Goal: Transaction & Acquisition: Purchase product/service

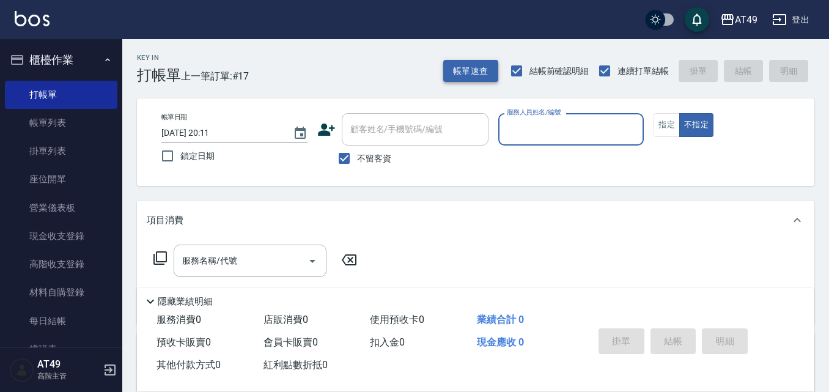
click at [489, 78] on button "帳單速查" at bounding box center [470, 71] width 55 height 23
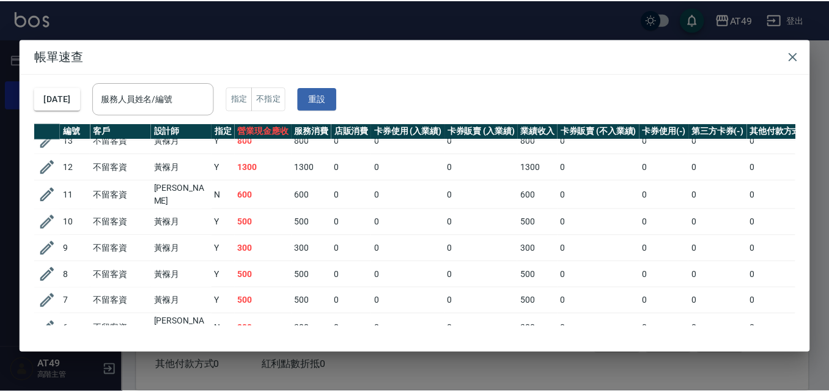
scroll to position [154, 0]
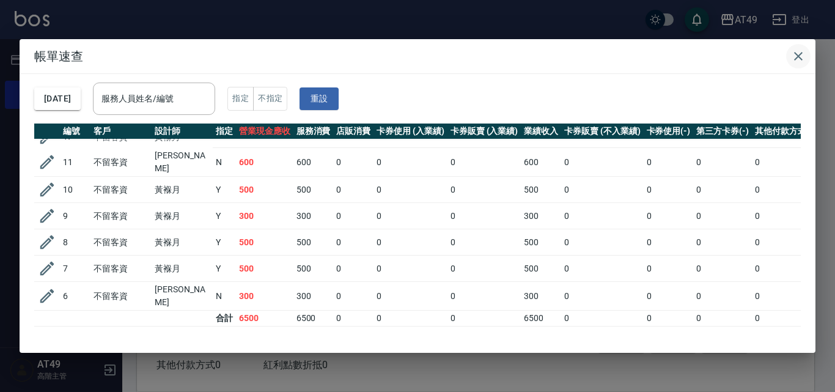
click at [798, 55] on icon "button" at bounding box center [798, 56] width 9 height 9
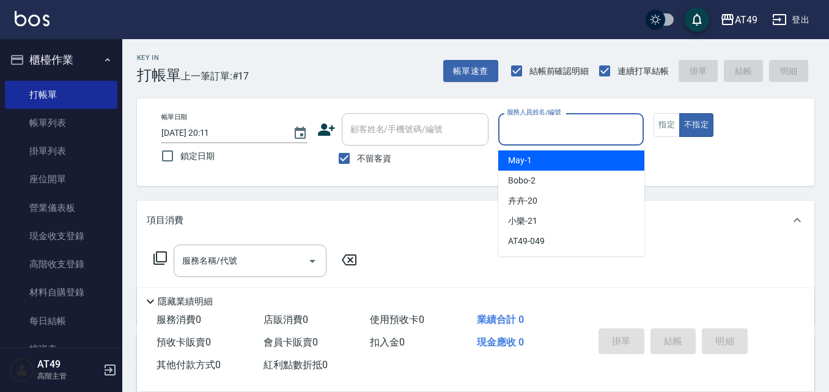
click at [533, 136] on input "服務人員姓名/編號" at bounding box center [571, 129] width 135 height 21
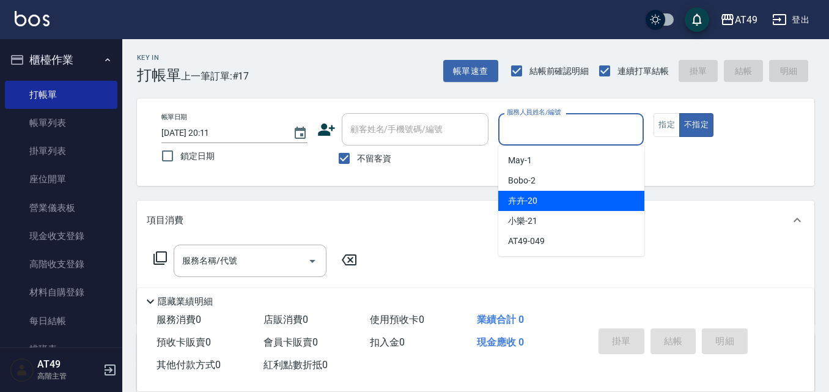
click at [539, 199] on div "卉卉 -20" at bounding box center [571, 201] width 146 height 20
type input "卉卉-20"
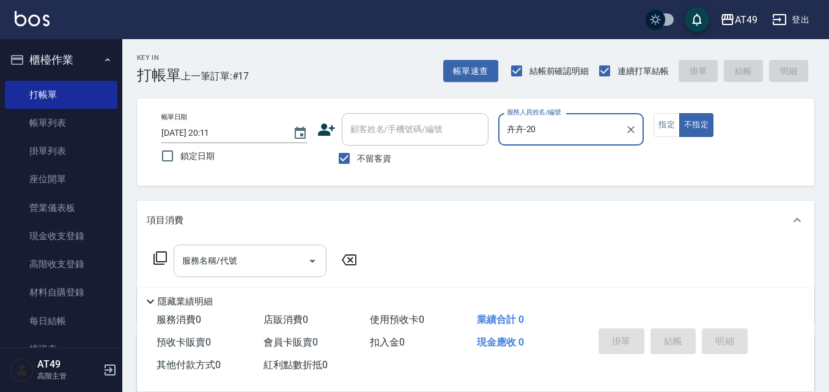
click at [295, 265] on input "服務名稱/代號" at bounding box center [241, 260] width 124 height 21
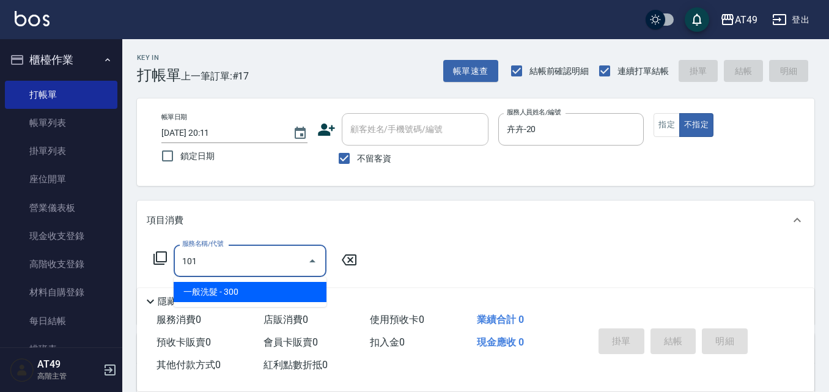
click at [297, 295] on span "一般洗髮 - 300" at bounding box center [250, 292] width 153 height 20
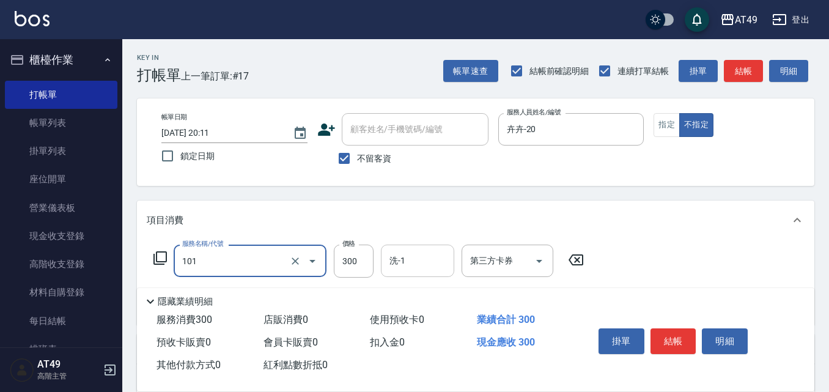
click at [412, 273] on div "洗-1" at bounding box center [417, 261] width 73 height 32
type input "一般洗髮(101)"
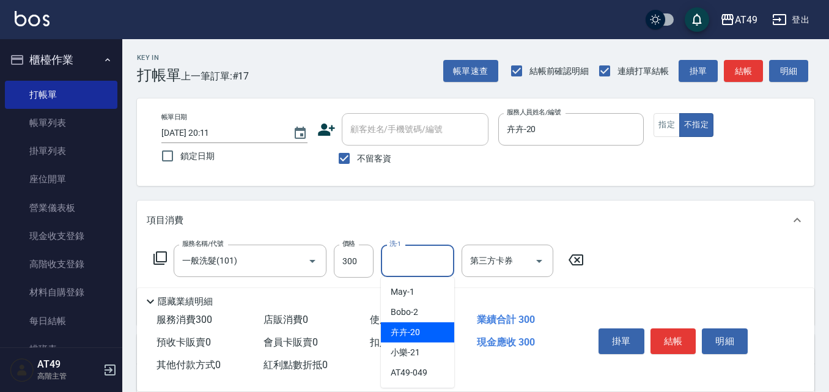
click at [421, 333] on div "卉卉 -20" at bounding box center [417, 332] width 73 height 20
type input "卉卉-20"
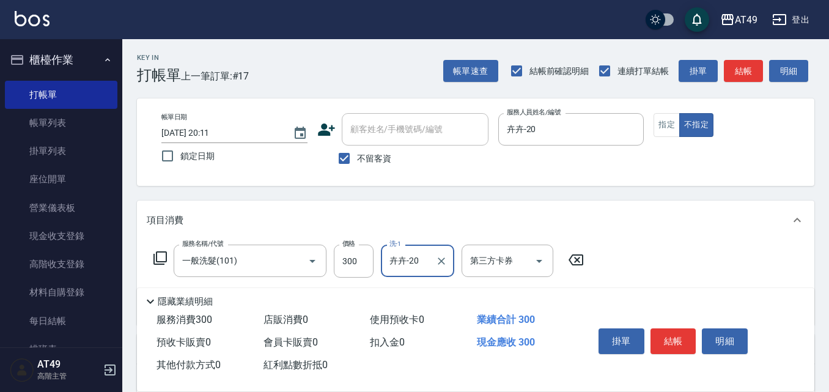
click at [648, 324] on div "掛單 結帳 明細" at bounding box center [674, 343] width 160 height 39
click at [663, 330] on button "結帳" at bounding box center [674, 341] width 46 height 26
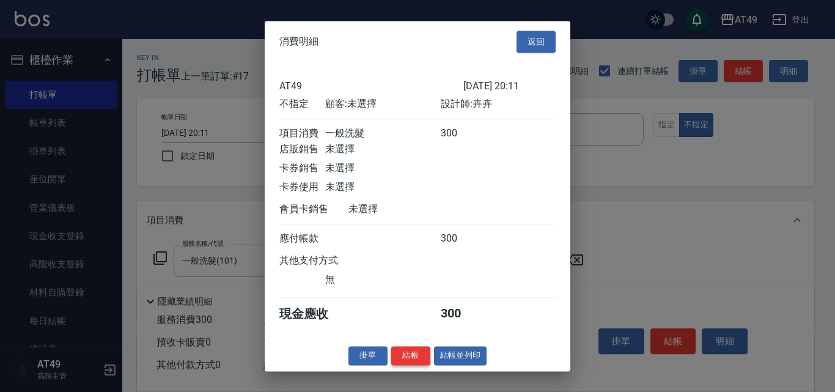
click at [418, 365] on button "結帳" at bounding box center [410, 355] width 39 height 19
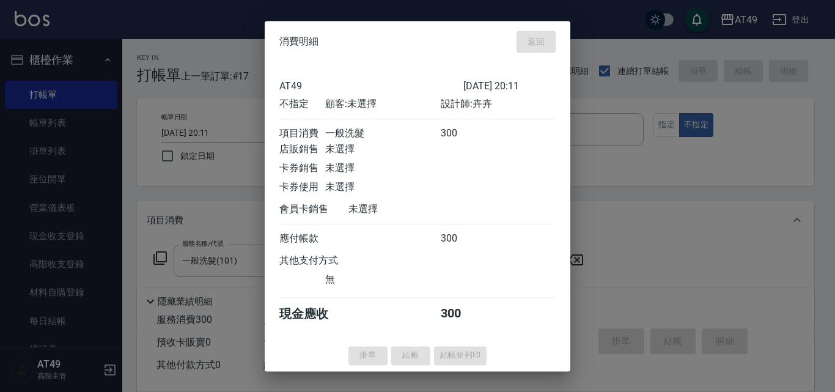
type input "[DATE] 20:42"
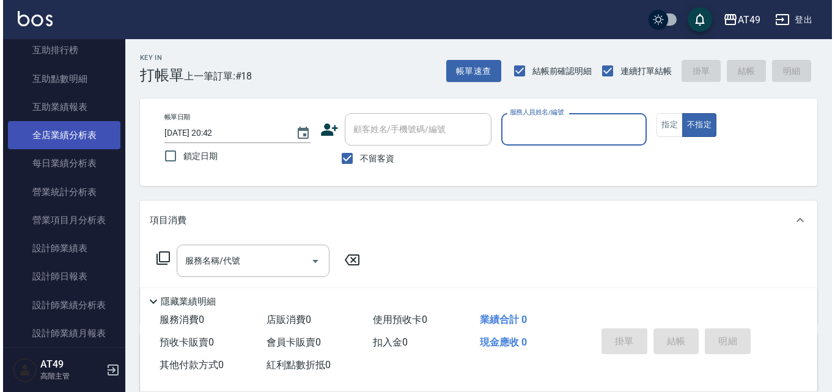
scroll to position [673, 0]
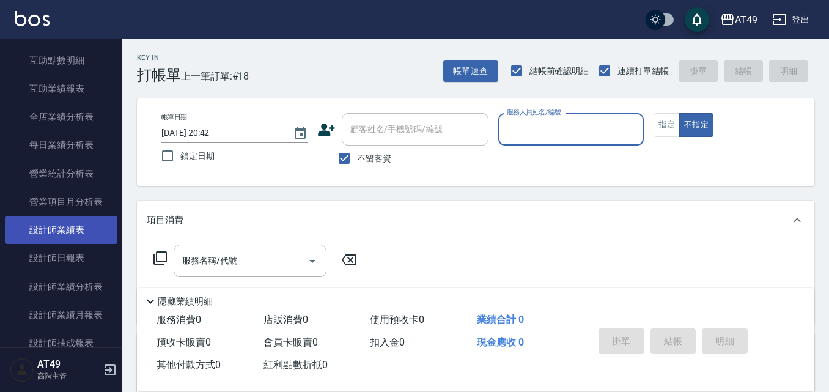
click at [88, 224] on link "設計師業績表" at bounding box center [61, 230] width 113 height 28
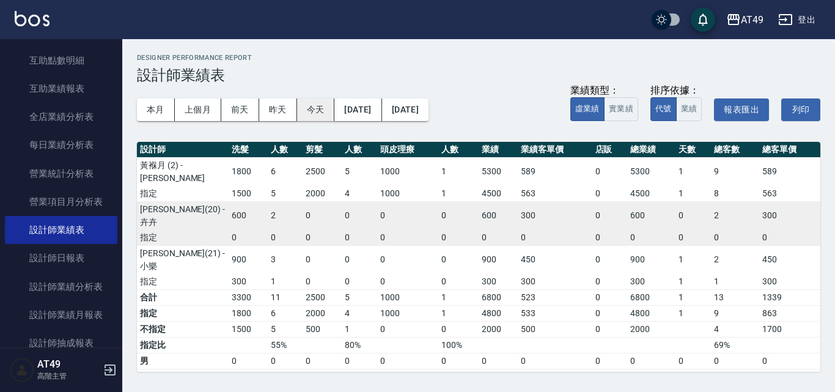
click at [314, 111] on button "今天" at bounding box center [316, 109] width 38 height 23
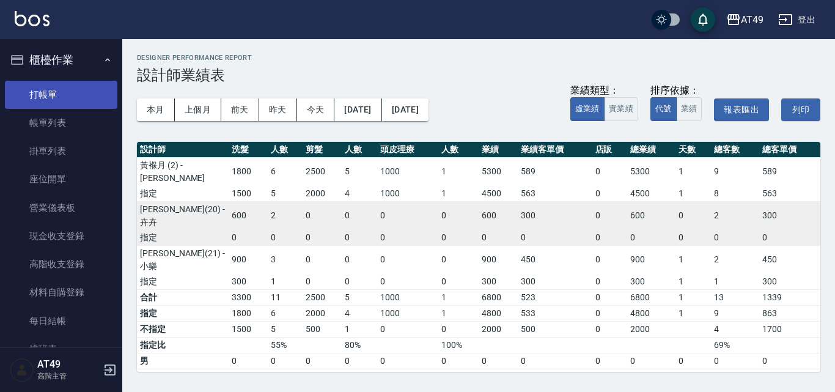
click at [59, 94] on link "打帳單" at bounding box center [61, 95] width 113 height 28
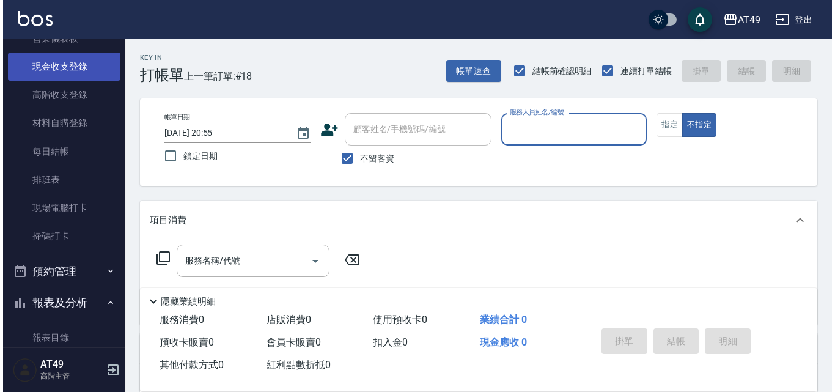
scroll to position [183, 0]
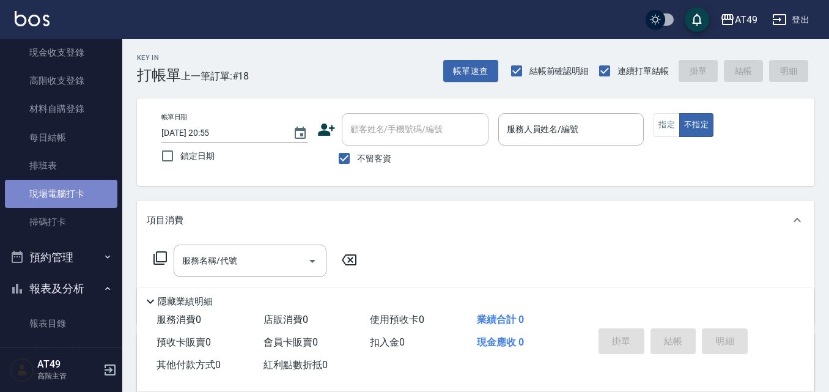
click at [69, 197] on link "現場電腦打卡" at bounding box center [61, 194] width 113 height 28
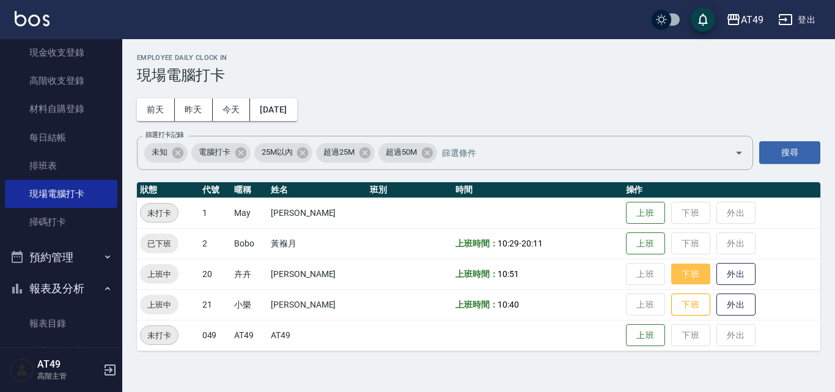
click at [698, 272] on button "下班" at bounding box center [691, 274] width 39 height 21
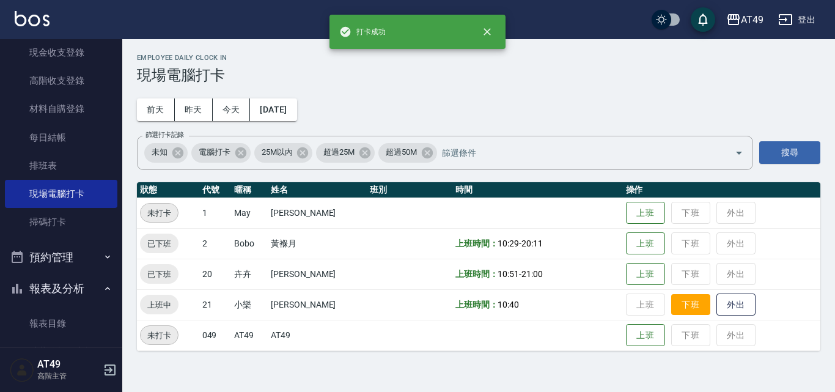
click at [687, 308] on button "下班" at bounding box center [691, 304] width 39 height 21
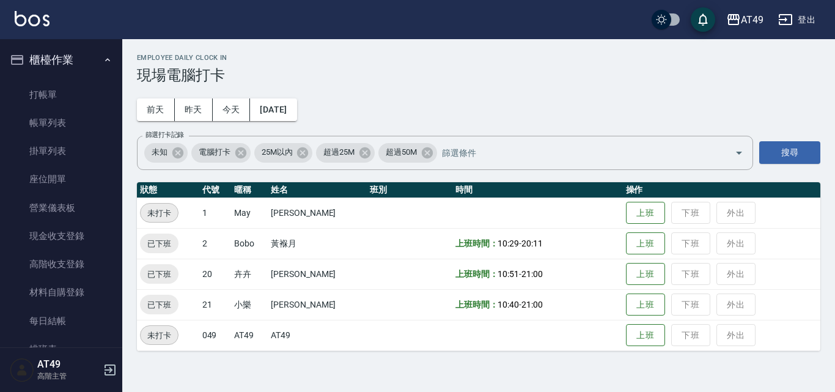
click at [61, 50] on button "櫃檯作業" at bounding box center [61, 60] width 113 height 32
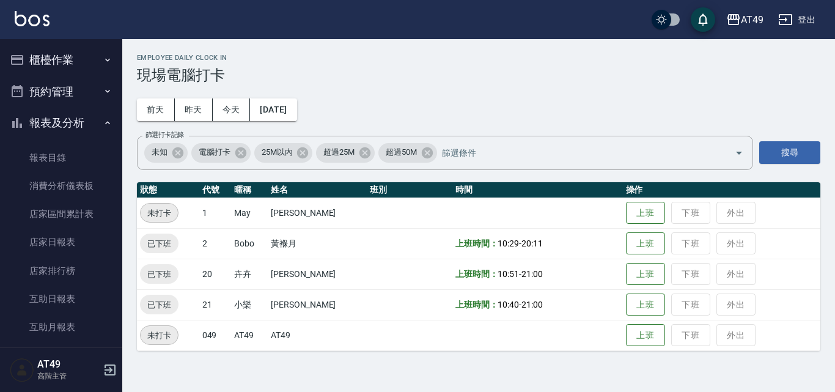
click at [78, 61] on button "櫃檯作業" at bounding box center [61, 60] width 113 height 32
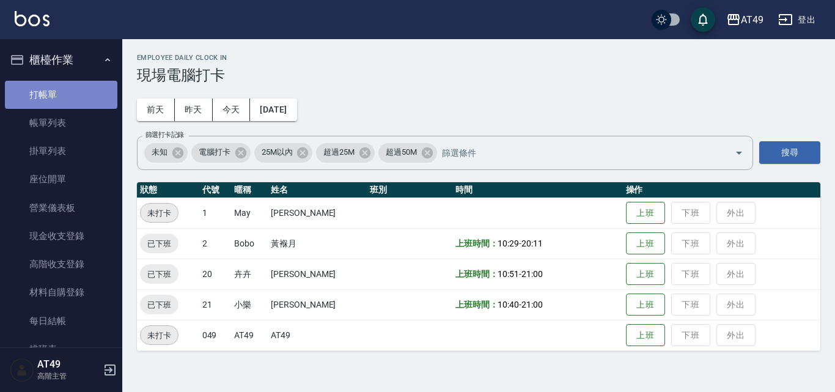
click at [73, 99] on link "打帳單" at bounding box center [61, 95] width 113 height 28
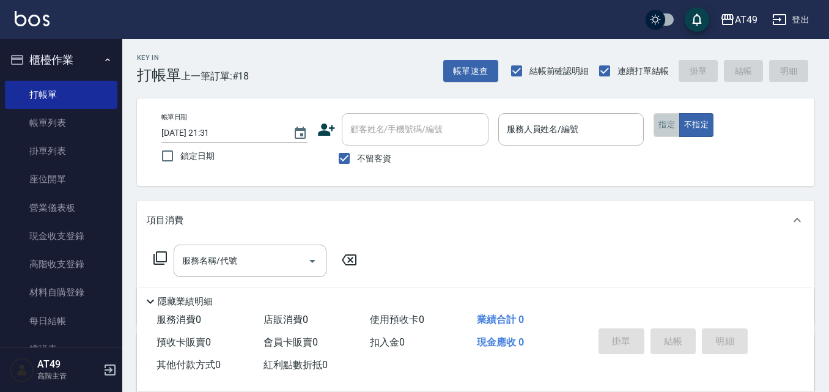
click at [664, 128] on button "指定" at bounding box center [667, 125] width 26 height 24
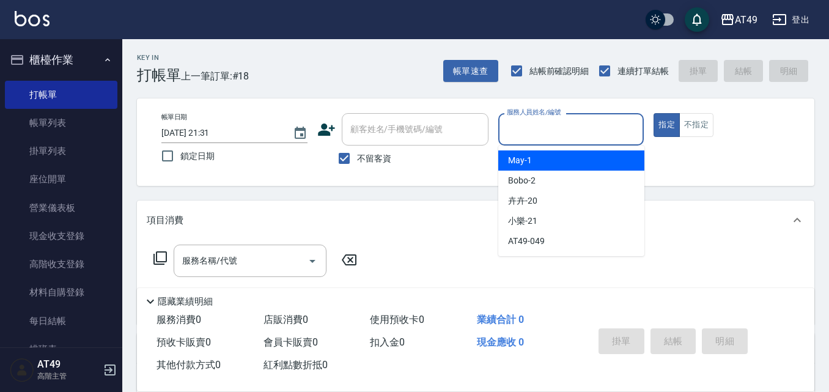
click at [524, 136] on input "服務人員姓名/編號" at bounding box center [571, 129] width 135 height 21
click at [544, 163] on div "May -1" at bounding box center [571, 160] width 146 height 20
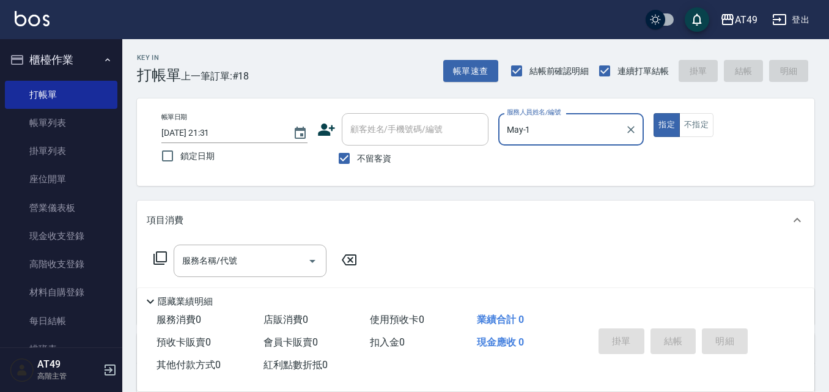
type input "May-1"
click at [162, 256] on icon at bounding box center [160, 258] width 15 height 15
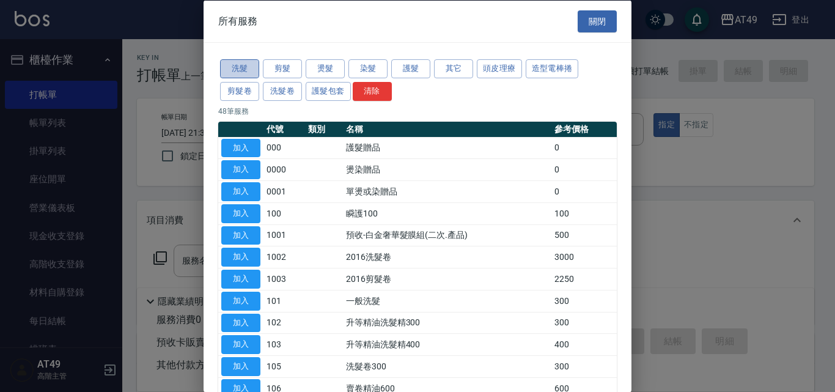
click at [245, 72] on button "洗髮" at bounding box center [239, 68] width 39 height 19
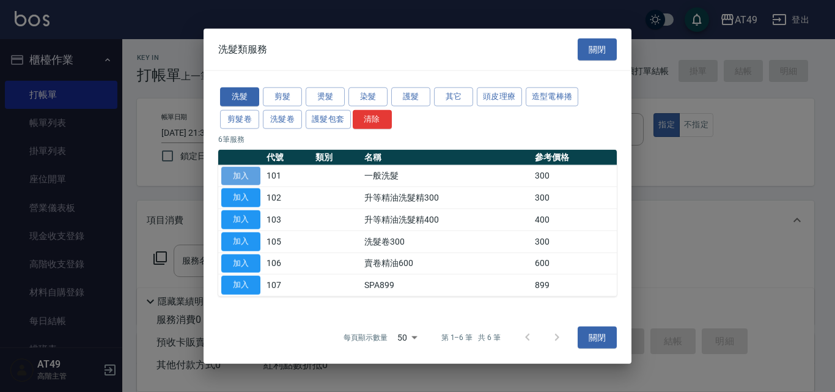
click at [244, 173] on button "加入" at bounding box center [240, 175] width 39 height 19
type input "一般洗髮(101)"
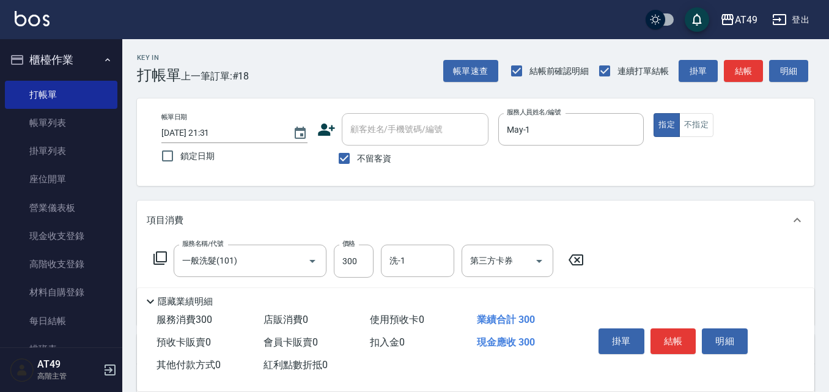
click at [160, 251] on icon at bounding box center [160, 258] width 15 height 15
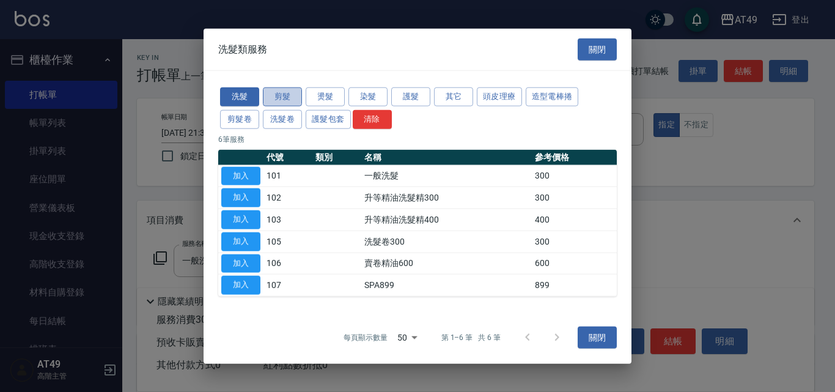
click at [284, 102] on button "剪髮" at bounding box center [282, 96] width 39 height 19
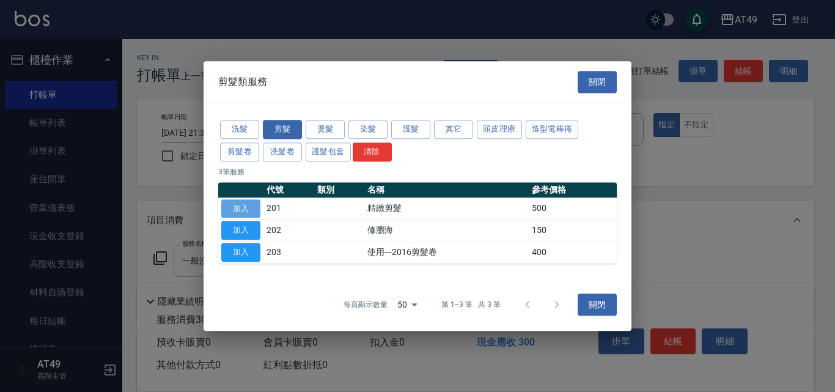
click at [240, 208] on button "加入" at bounding box center [240, 208] width 39 height 19
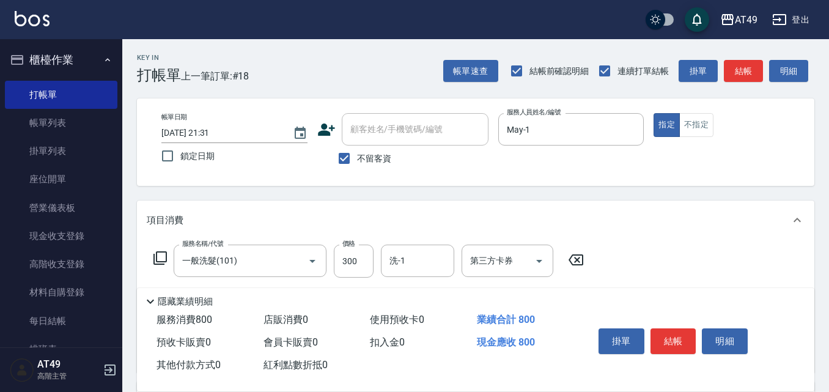
click at [165, 256] on icon at bounding box center [160, 258] width 15 height 15
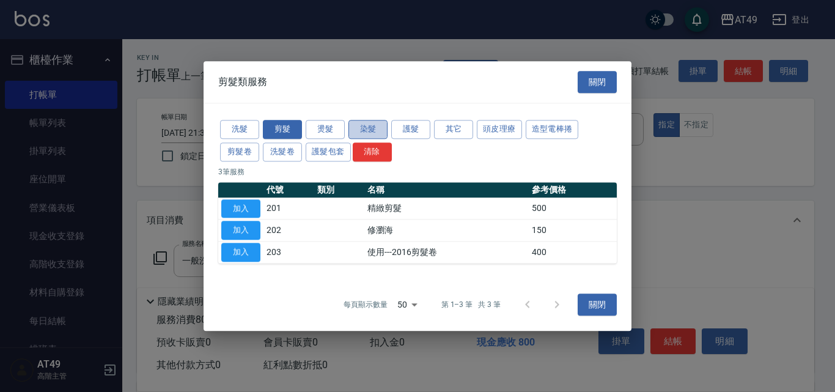
click at [362, 132] on button "染髮" at bounding box center [368, 129] width 39 height 19
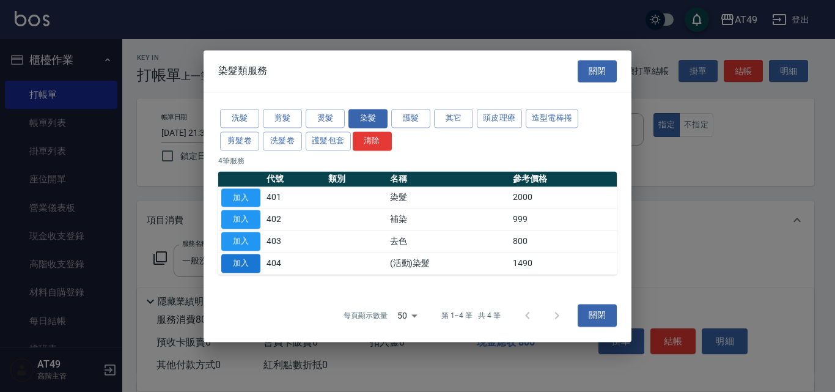
click at [235, 262] on button "加入" at bounding box center [240, 263] width 39 height 19
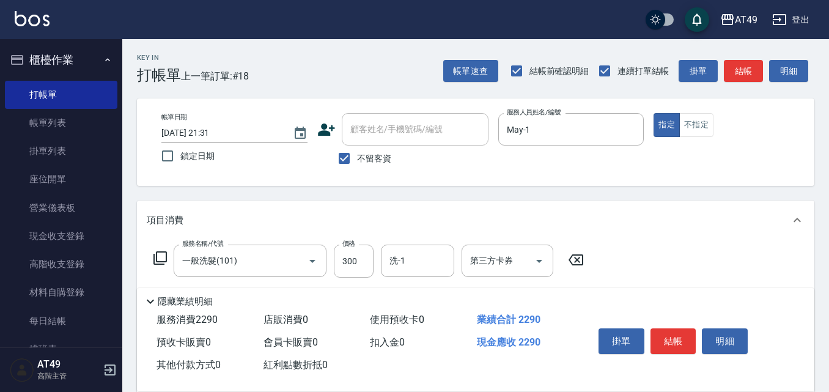
click at [152, 257] on div "服務名稱/代號 一般洗髮(101) 服務名稱/代號 價格 300 價格 洗-1 洗-1 第三方卡券 第三方卡券" at bounding box center [369, 261] width 445 height 33
click at [163, 254] on icon at bounding box center [160, 258] width 15 height 15
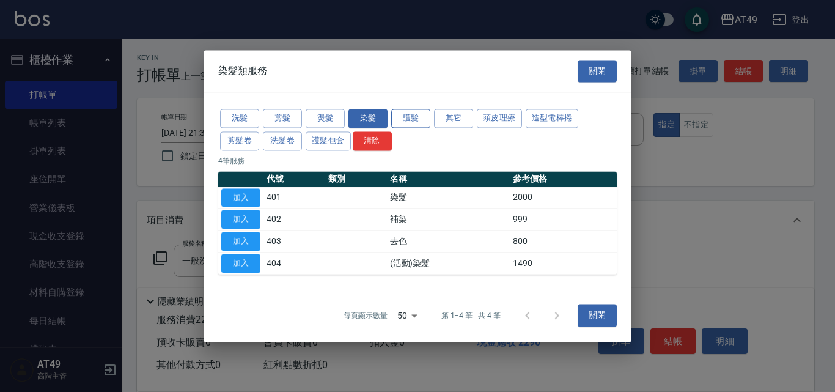
click at [422, 116] on button "護髮" at bounding box center [410, 118] width 39 height 19
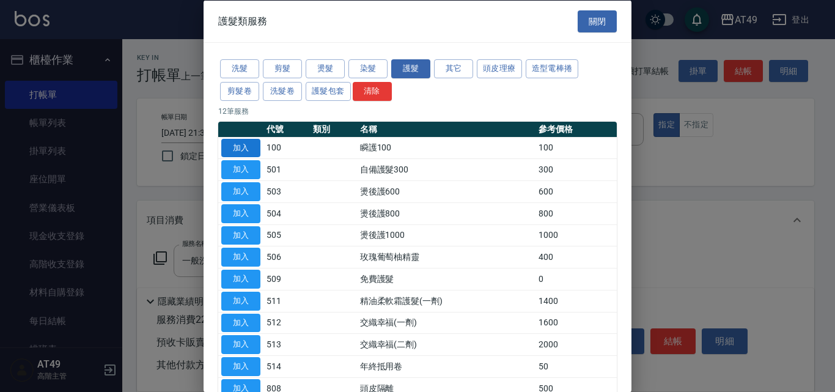
click at [256, 146] on button "加入" at bounding box center [240, 147] width 39 height 19
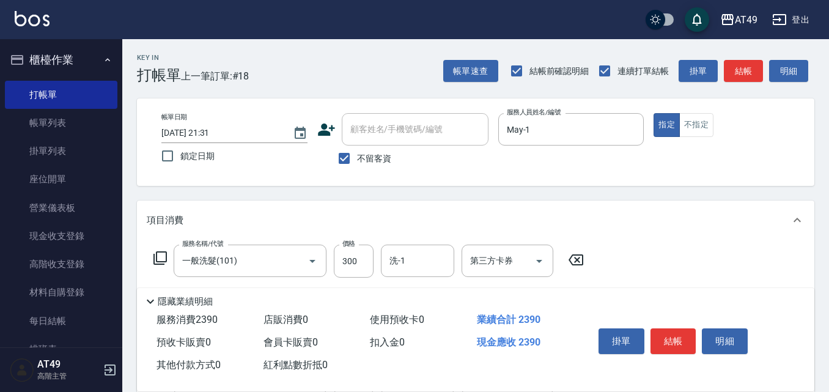
click at [162, 256] on icon at bounding box center [160, 258] width 15 height 15
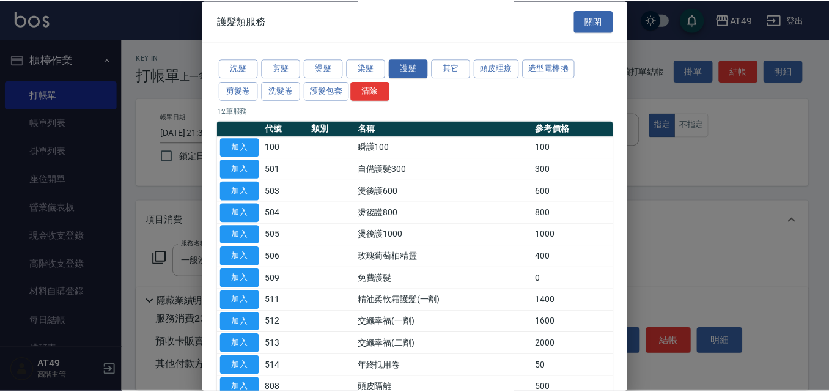
scroll to position [75, 0]
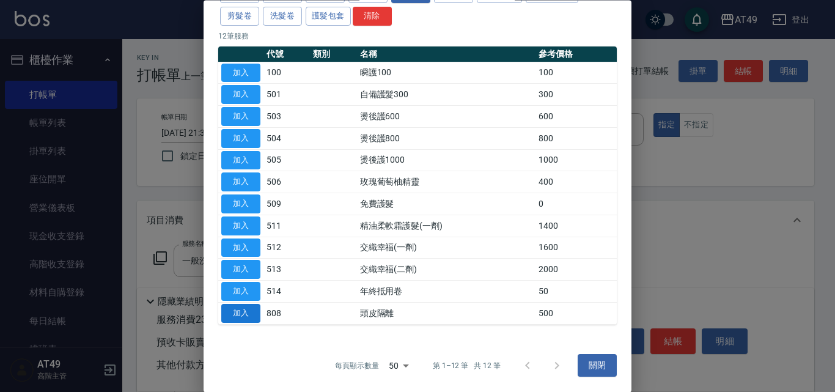
click at [251, 313] on button "加入" at bounding box center [240, 313] width 39 height 19
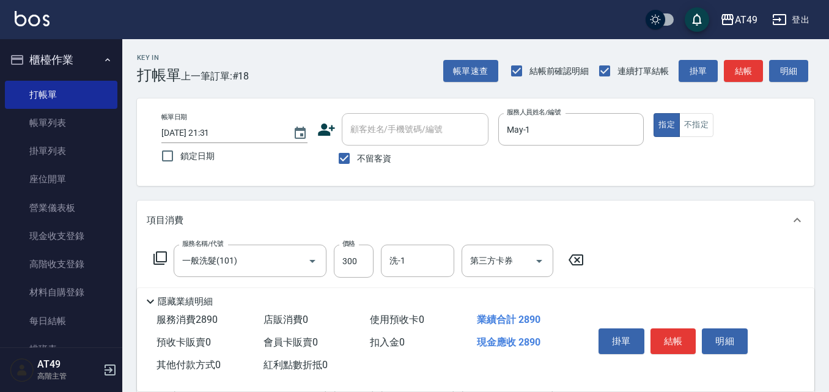
click at [161, 259] on icon at bounding box center [160, 258] width 15 height 15
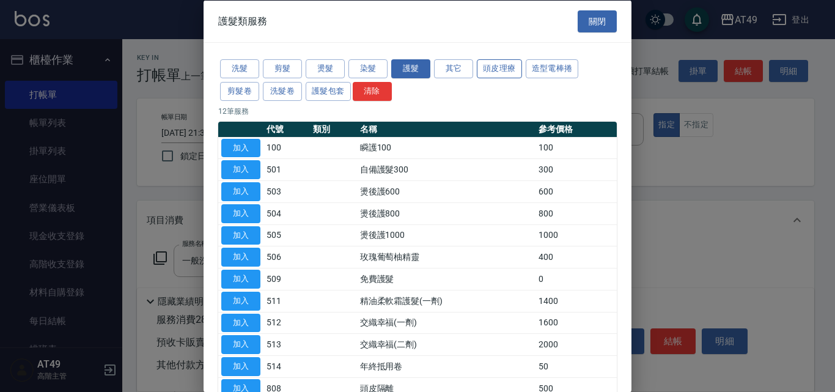
click at [496, 65] on button "頭皮理療" at bounding box center [499, 68] width 45 height 19
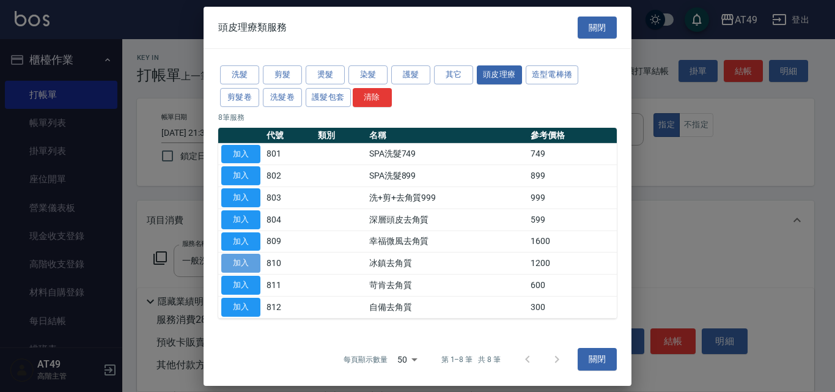
click at [243, 264] on button "加入" at bounding box center [240, 263] width 39 height 19
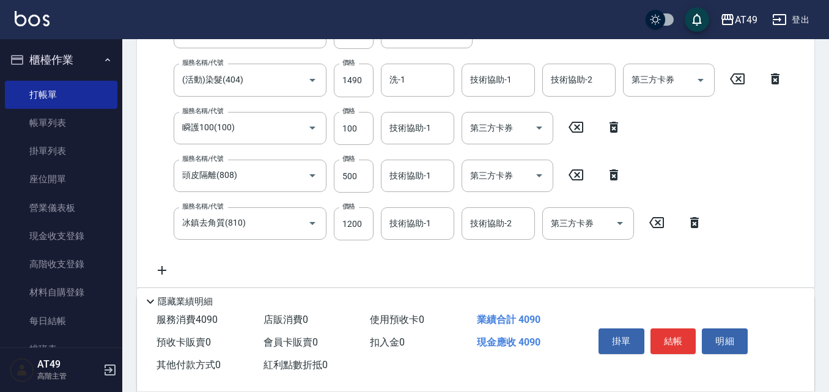
scroll to position [306, 0]
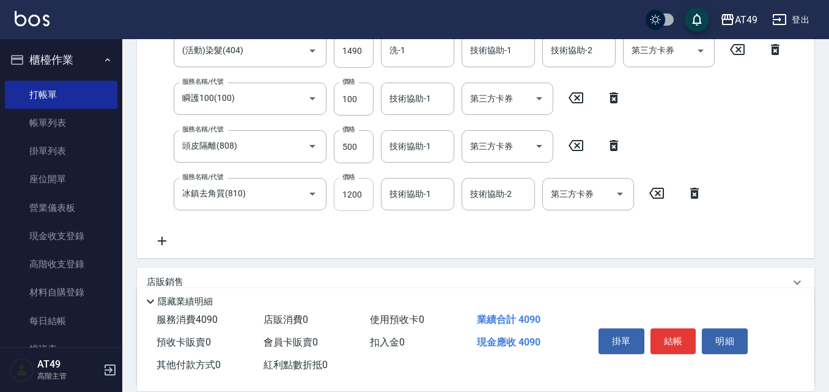
click at [355, 196] on input "1200" at bounding box center [354, 194] width 40 height 33
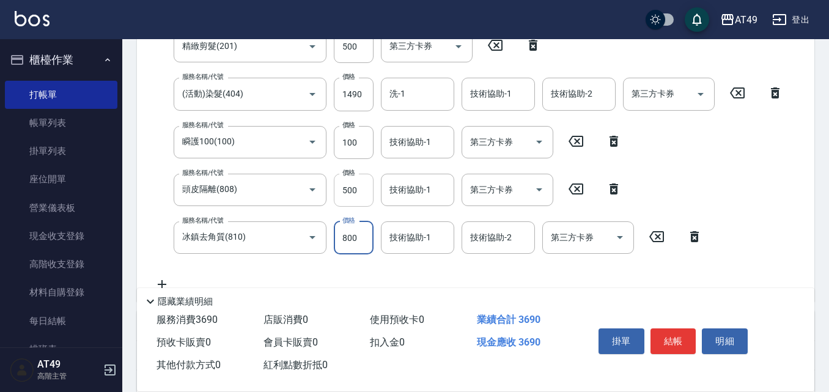
scroll to position [243, 0]
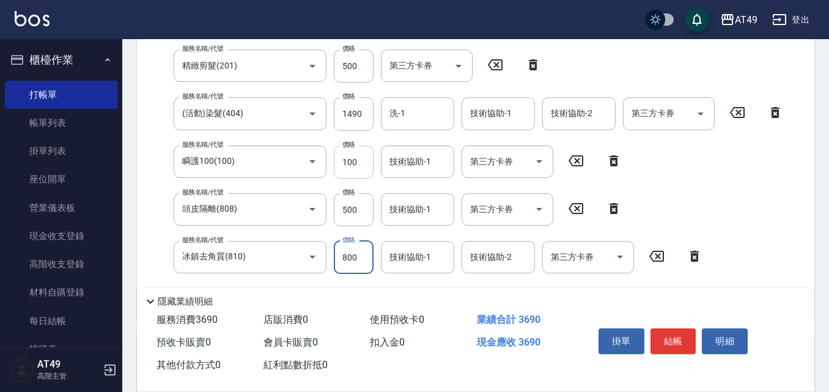
type input "800"
click at [355, 164] on input "100" at bounding box center [354, 162] width 40 height 33
type input "200"
click at [353, 116] on input "1490" at bounding box center [354, 113] width 40 height 33
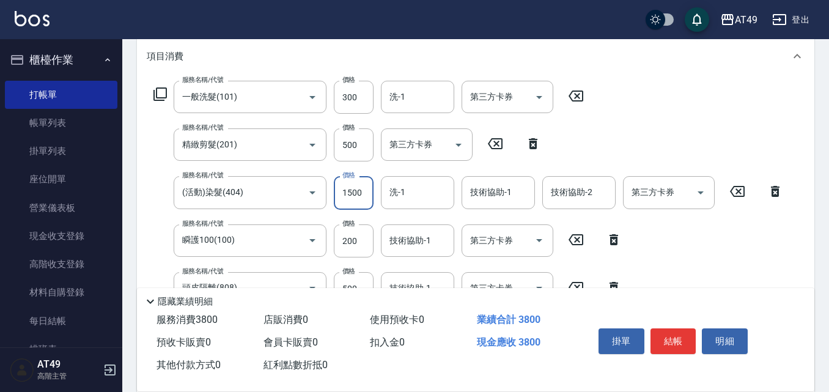
scroll to position [59, 0]
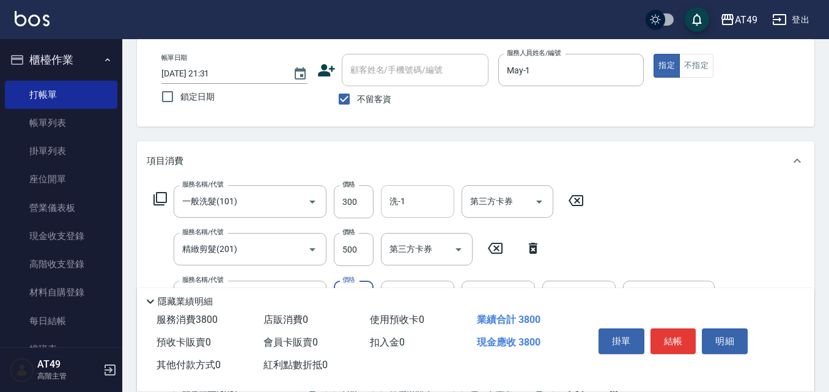
type input "1500"
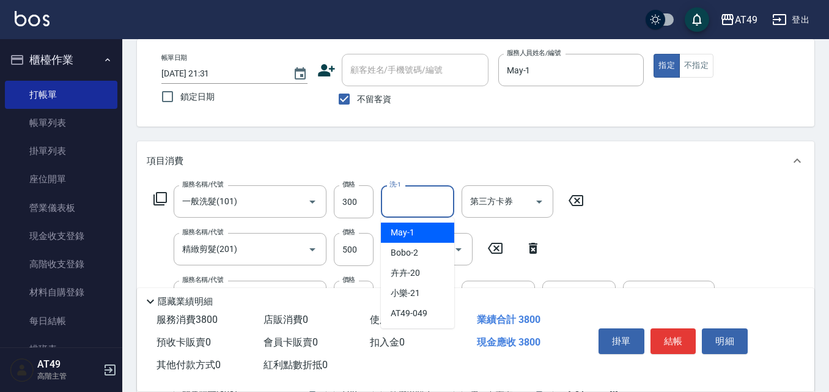
click at [429, 198] on input "洗-1" at bounding box center [418, 201] width 62 height 21
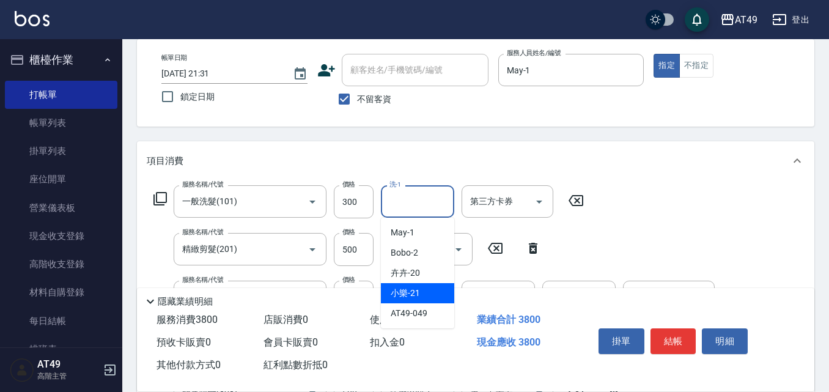
click at [417, 297] on span "小樂 -21" at bounding box center [405, 293] width 29 height 13
type input "小樂-21"
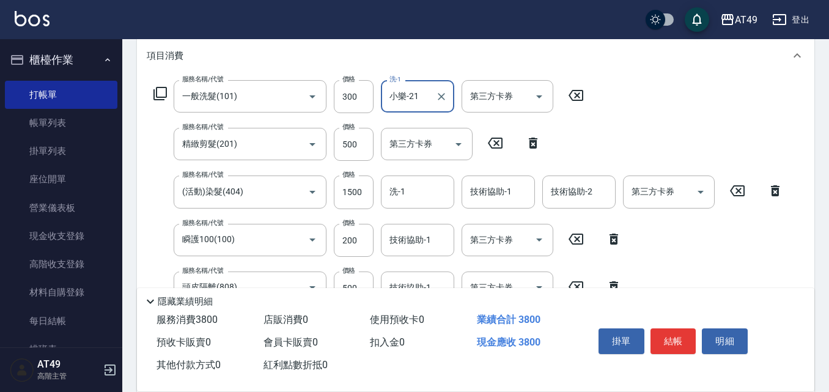
scroll to position [182, 0]
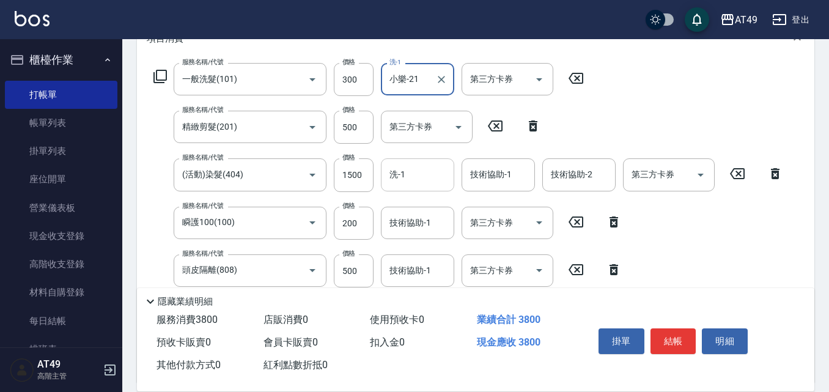
click at [404, 175] on div "洗-1 洗-1" at bounding box center [417, 174] width 73 height 32
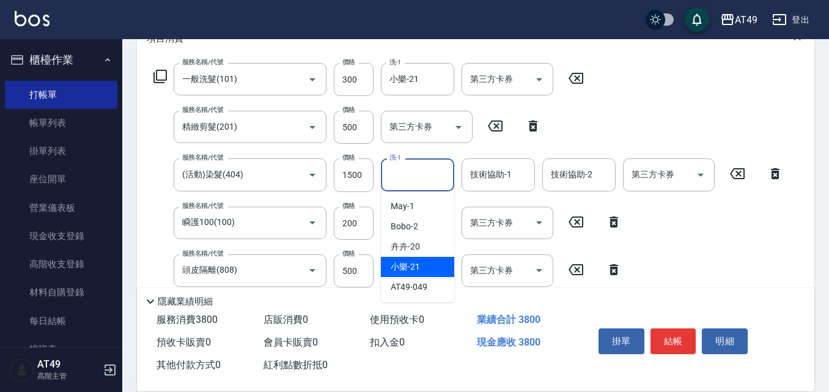
click at [429, 271] on div "小樂 -21" at bounding box center [417, 267] width 73 height 20
type input "小樂-21"
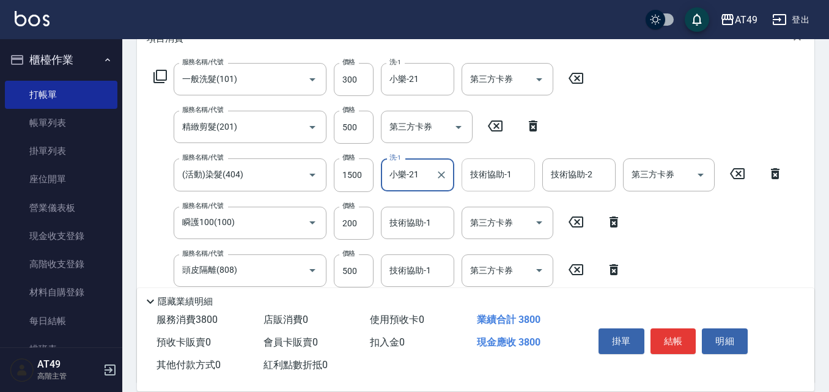
click at [497, 179] on div "技術協助-1 技術協助-1" at bounding box center [498, 174] width 73 height 32
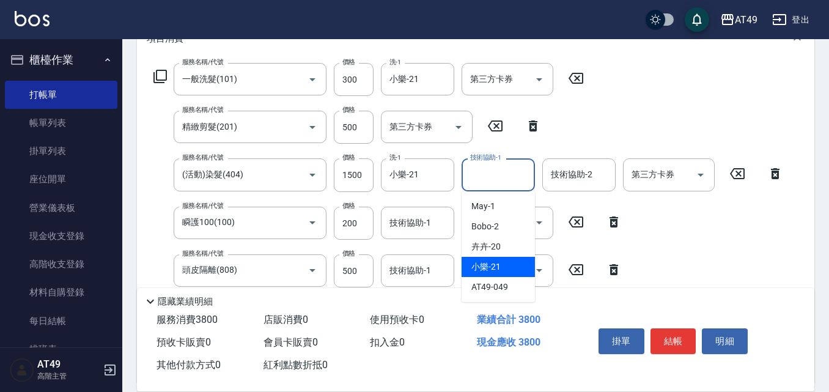
click at [514, 267] on div "小樂 -21" at bounding box center [498, 267] width 73 height 20
type input "小樂-21"
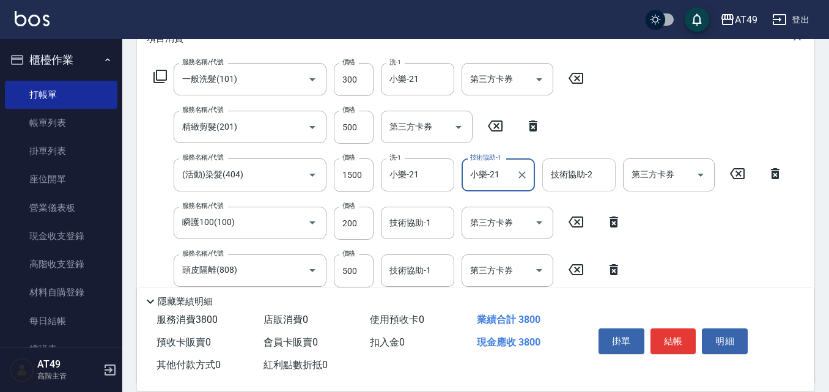
click at [568, 182] on input "技術協助-2" at bounding box center [579, 174] width 62 height 21
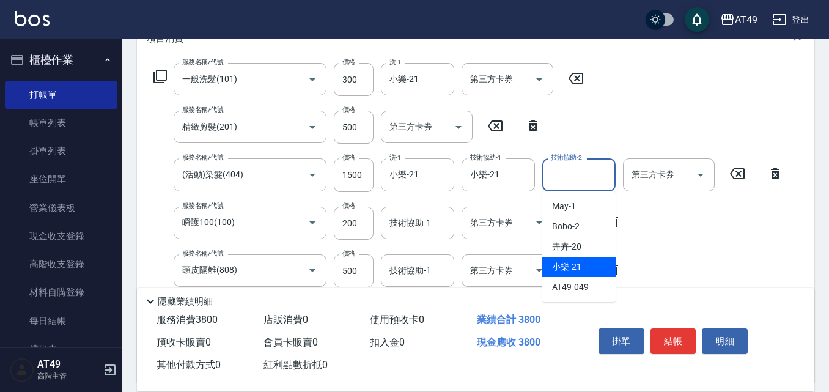
click at [587, 262] on div "小樂 -21" at bounding box center [578, 267] width 73 height 20
type input "小樂-21"
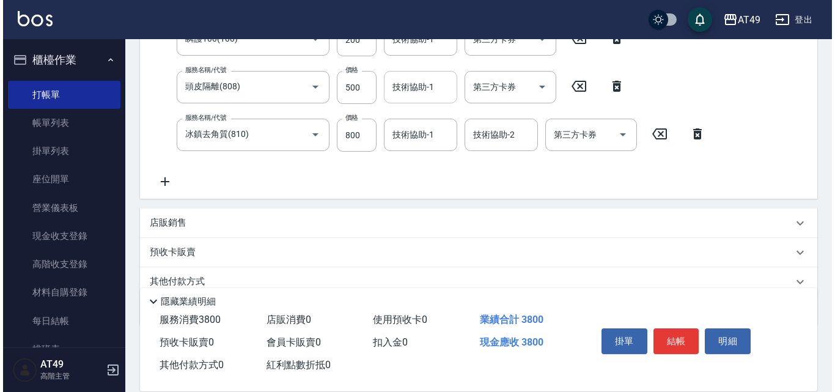
scroll to position [243, 0]
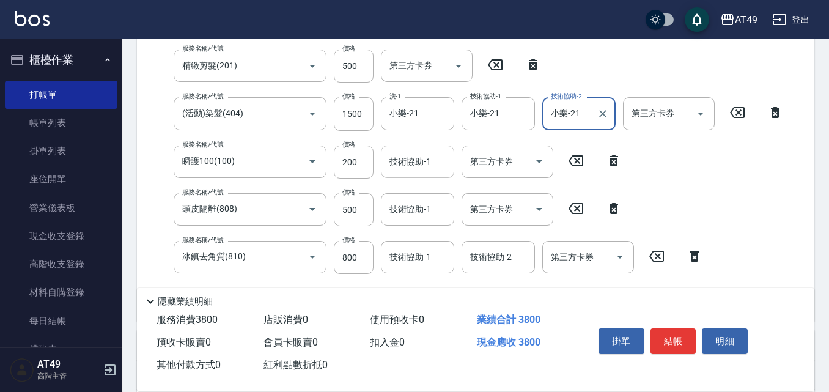
click at [406, 168] on div "技術協助-1 技術協助-1" at bounding box center [417, 162] width 73 height 32
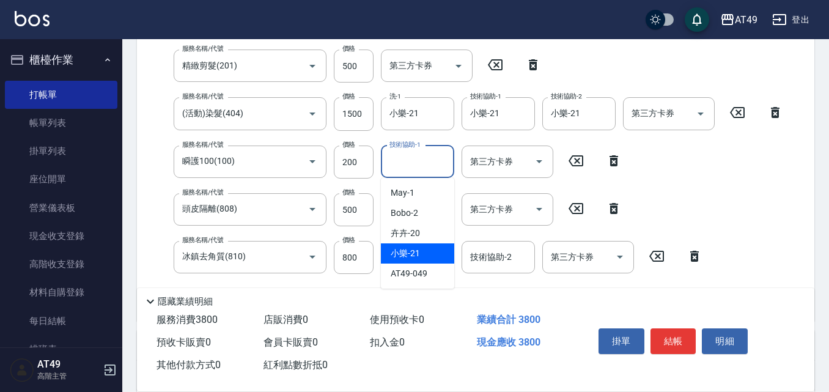
click at [424, 253] on div "小樂 -21" at bounding box center [417, 253] width 73 height 20
type input "小樂-21"
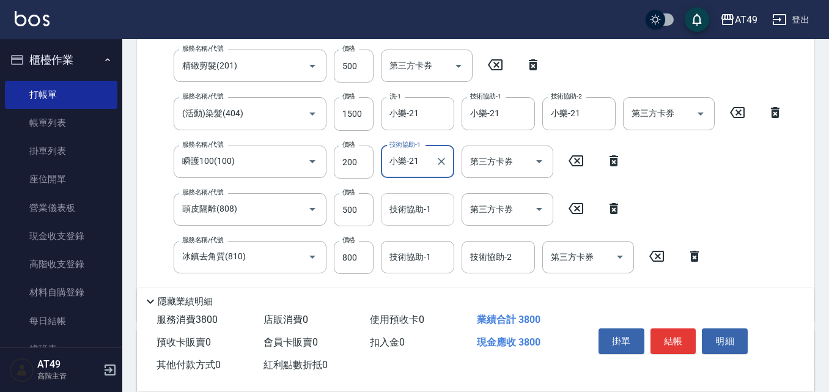
click at [414, 212] on input "技術協助-1" at bounding box center [418, 209] width 62 height 21
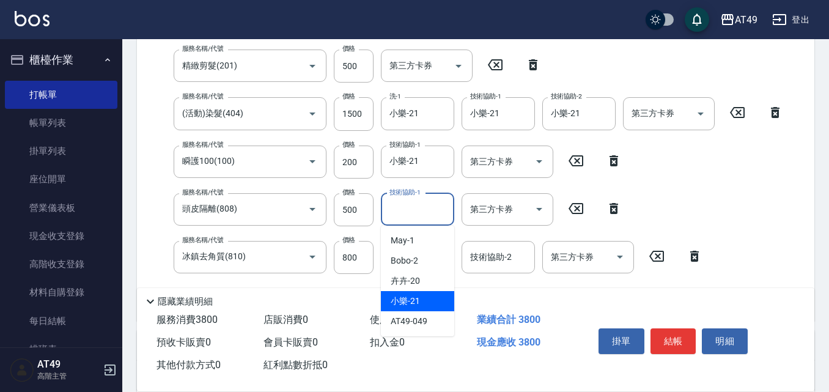
click at [431, 299] on div "小樂 -21" at bounding box center [417, 301] width 73 height 20
type input "小樂-21"
click at [412, 262] on input "技術協助-1" at bounding box center [418, 256] width 62 height 21
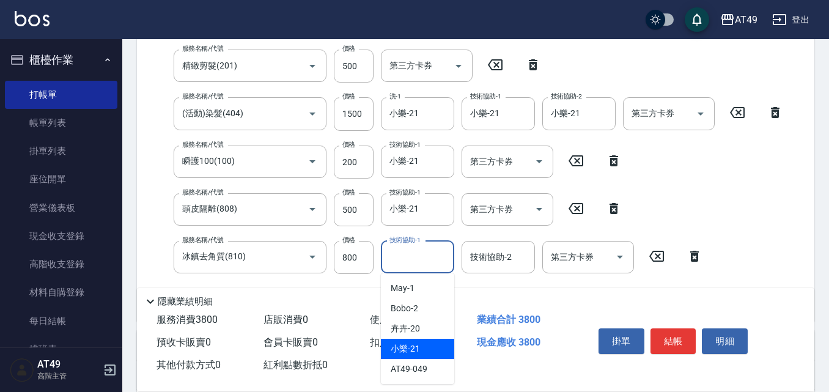
click at [431, 344] on div "小樂 -21" at bounding box center [417, 349] width 73 height 20
type input "小樂-21"
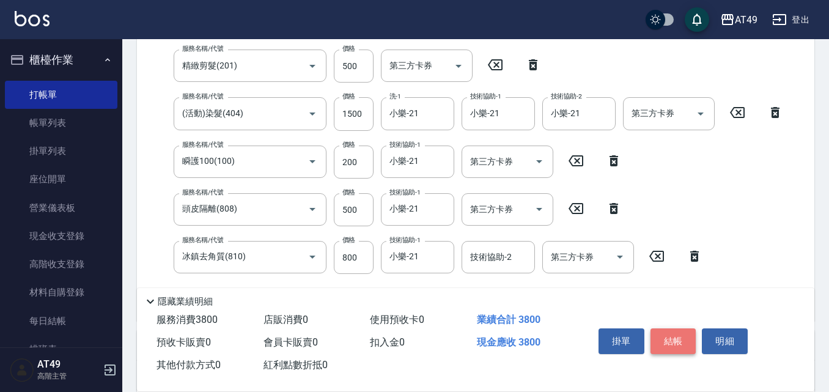
click at [662, 339] on button "結帳" at bounding box center [674, 341] width 46 height 26
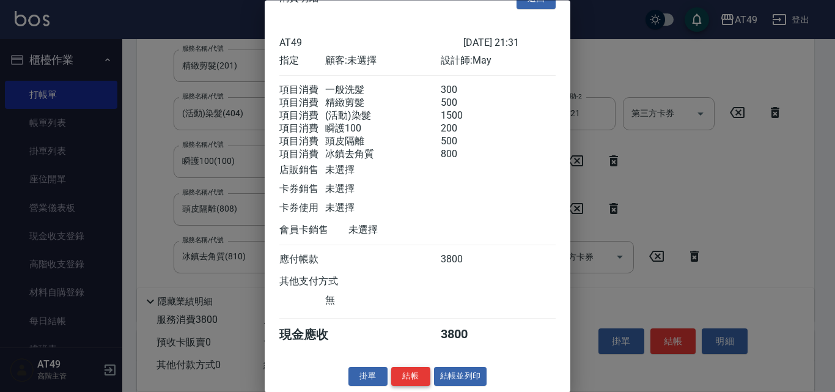
scroll to position [50, 0]
click at [410, 372] on button "結帳" at bounding box center [410, 377] width 39 height 19
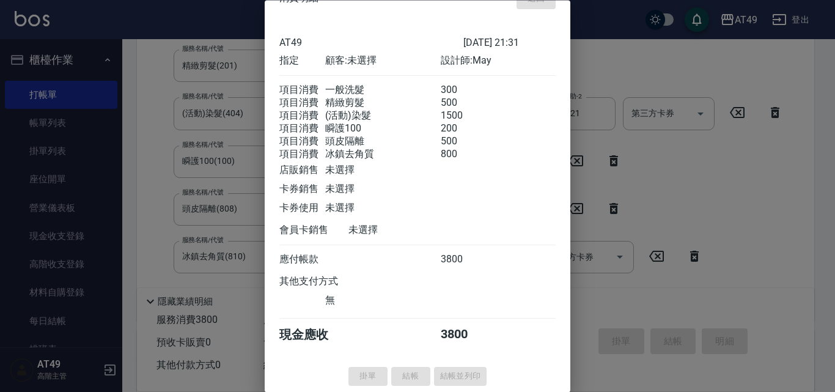
type input "[DATE] 21:33"
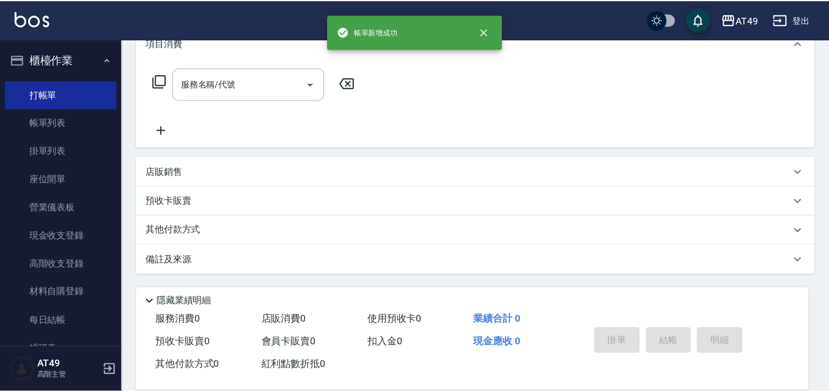
scroll to position [0, 0]
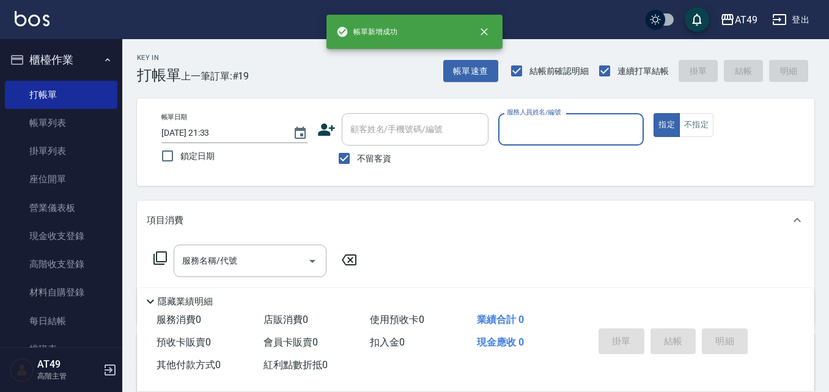
click at [528, 129] on input "服務人員姓名/編號" at bounding box center [571, 129] width 135 height 21
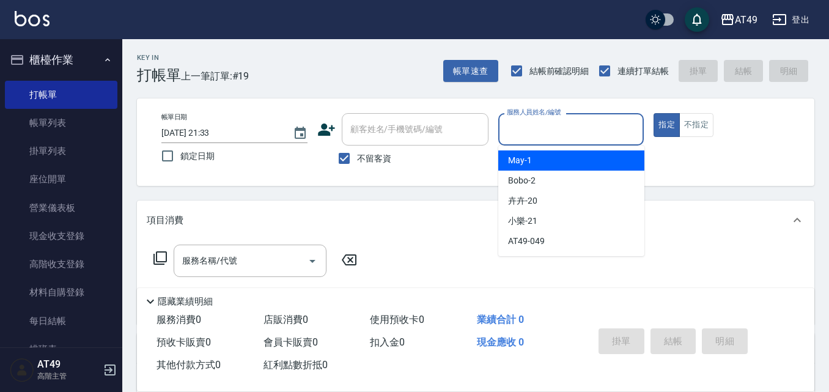
click at [557, 160] on div "May -1" at bounding box center [571, 160] width 146 height 20
type input "May-1"
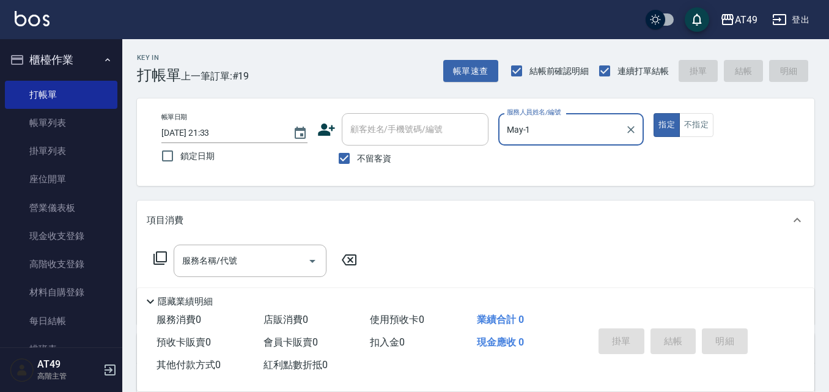
click at [158, 257] on icon at bounding box center [160, 258] width 15 height 15
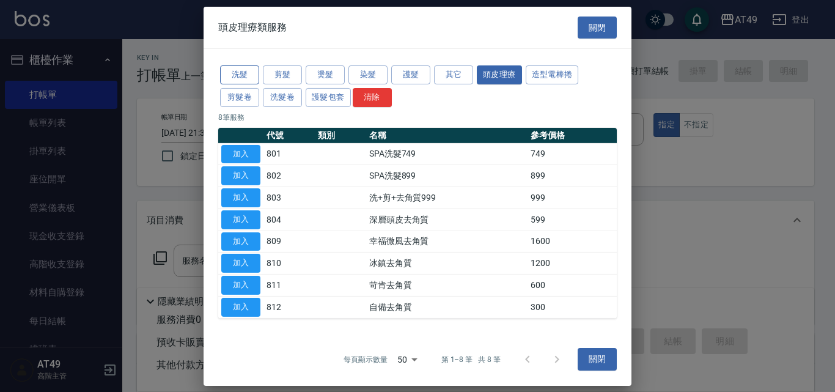
click at [235, 72] on button "洗髮" at bounding box center [239, 74] width 39 height 19
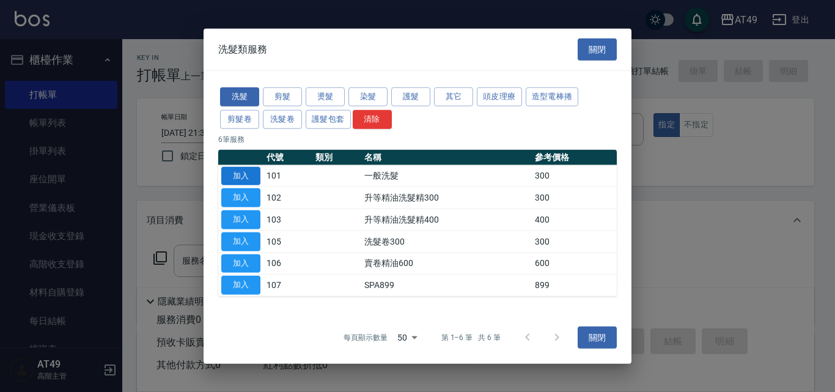
click at [237, 171] on button "加入" at bounding box center [240, 175] width 39 height 19
type input "一般洗髮(101)"
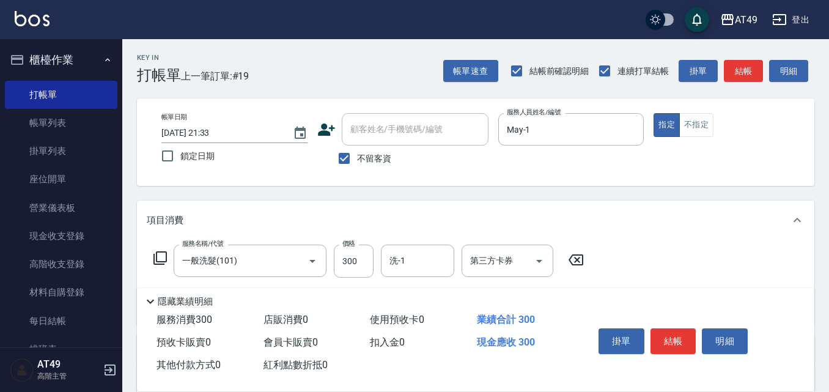
click at [156, 255] on icon at bounding box center [160, 257] width 13 height 13
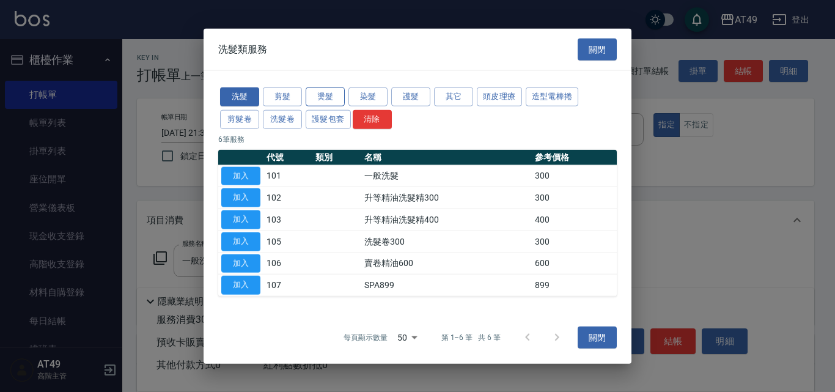
click at [321, 99] on button "燙髮" at bounding box center [325, 96] width 39 height 19
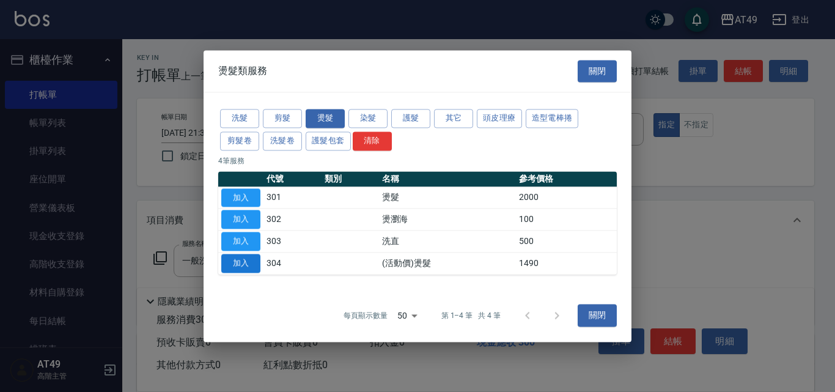
click at [239, 265] on button "加入" at bounding box center [240, 263] width 39 height 19
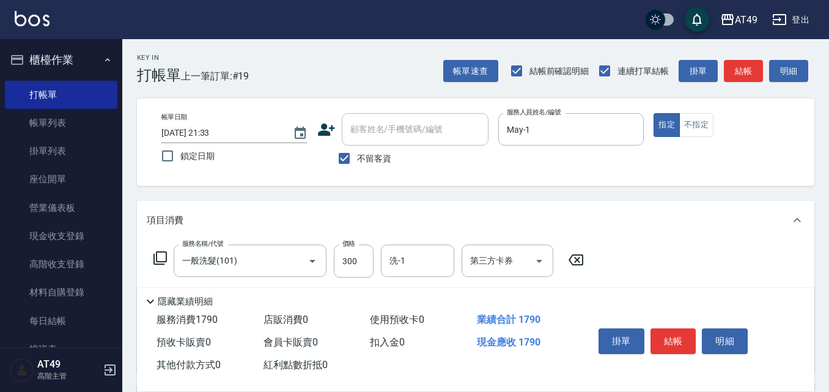
click at [156, 260] on icon at bounding box center [160, 257] width 13 height 13
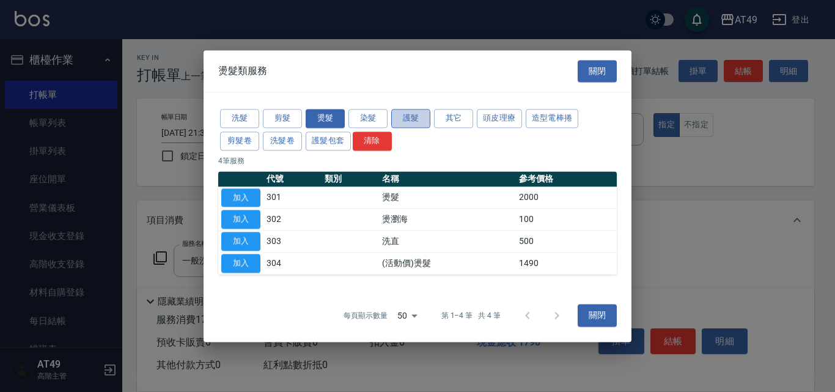
click at [415, 119] on button "護髮" at bounding box center [410, 118] width 39 height 19
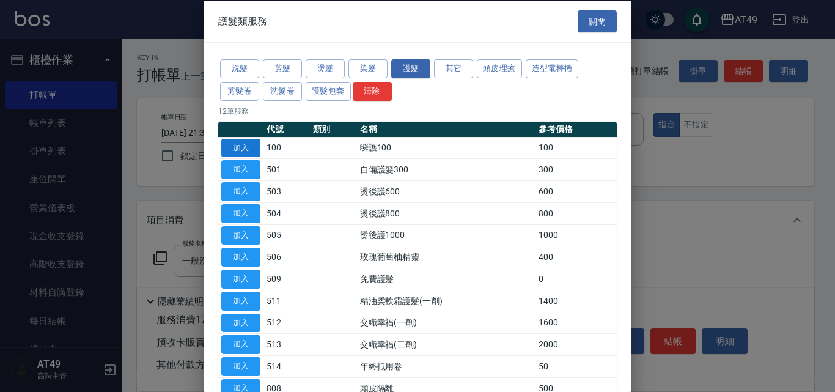
click at [245, 143] on button "加入" at bounding box center [240, 147] width 39 height 19
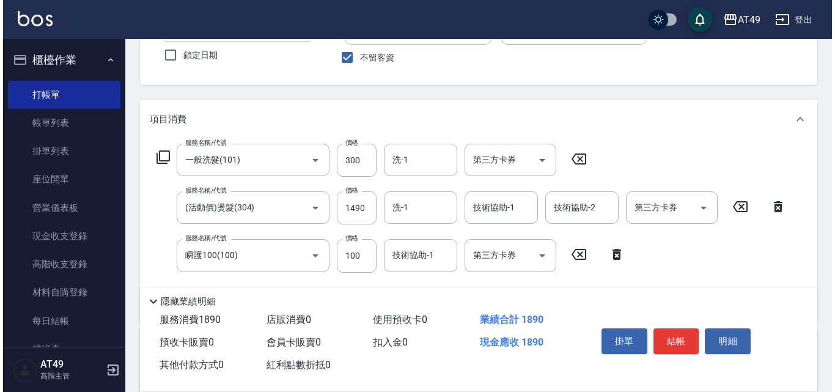
scroll to position [122, 0]
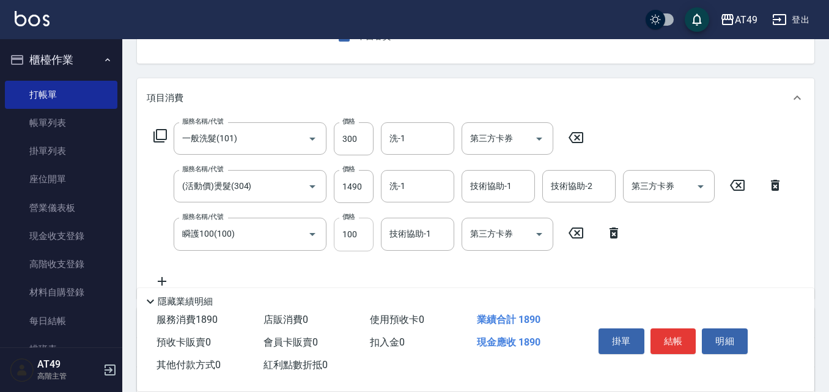
click at [352, 231] on input "100" at bounding box center [354, 234] width 40 height 33
type input "200"
click at [352, 184] on input "1490" at bounding box center [354, 186] width 40 height 33
type input "1500"
click at [425, 196] on input "洗-1" at bounding box center [418, 186] width 62 height 21
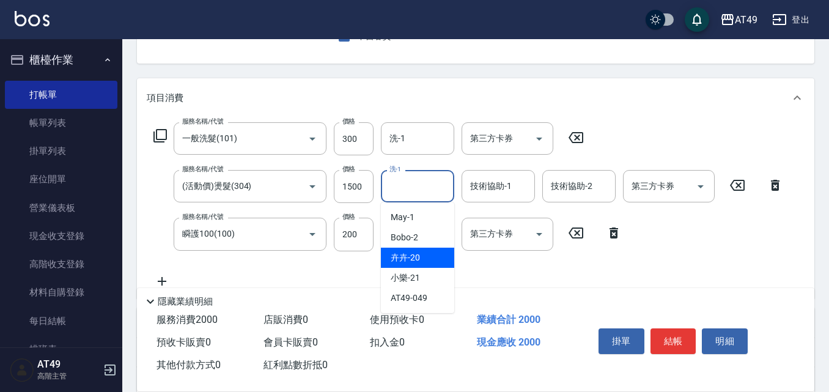
click at [429, 249] on div "卉卉 -20" at bounding box center [417, 258] width 73 height 20
type input "卉卉-20"
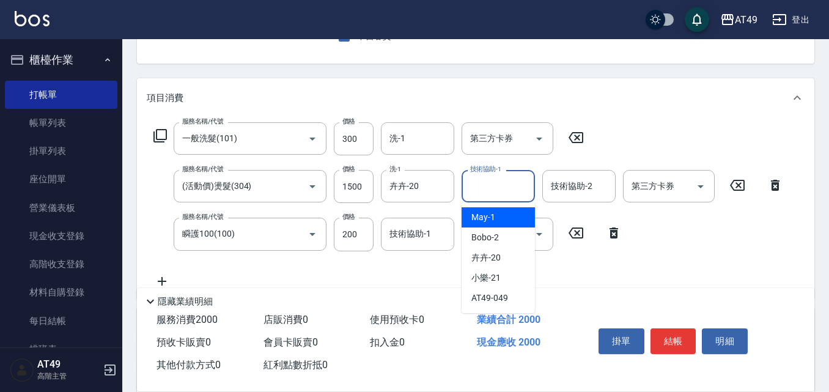
click at [496, 180] on div "技術協助-1 技術協助-1" at bounding box center [498, 186] width 73 height 32
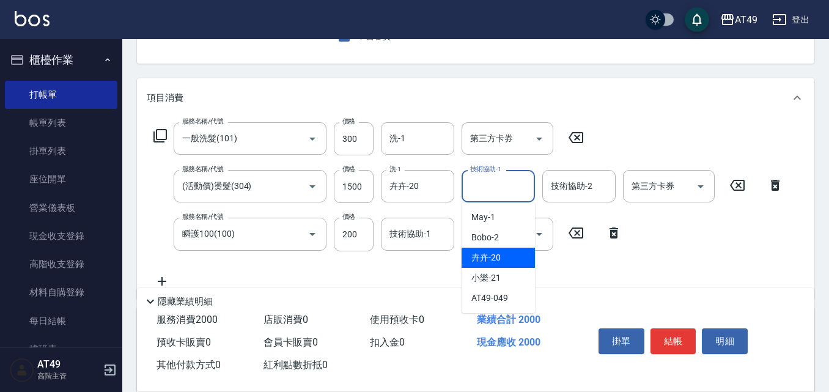
click at [511, 259] on div "卉卉 -20" at bounding box center [498, 258] width 73 height 20
type input "卉卉-20"
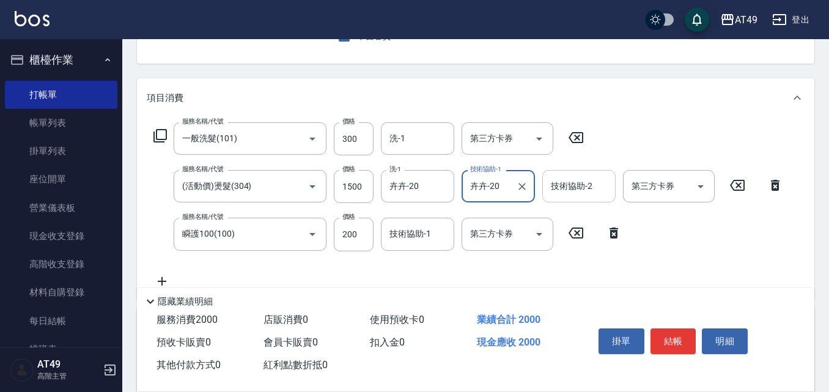
click at [572, 190] on div "技術協助-2 技術協助-2" at bounding box center [578, 186] width 73 height 32
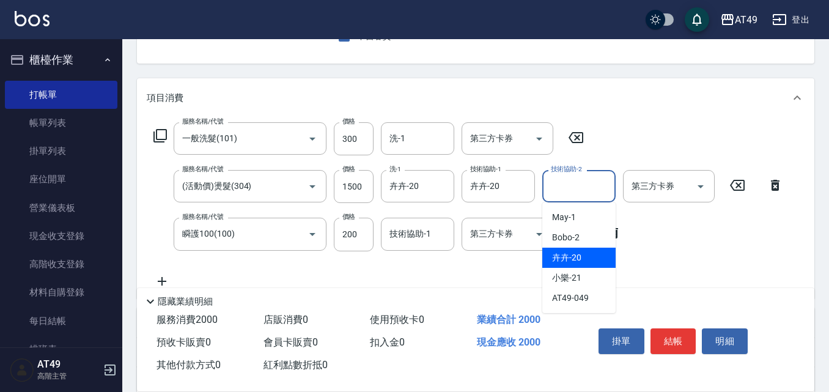
click at [596, 257] on div "卉卉 -20" at bounding box center [578, 258] width 73 height 20
type input "卉卉-20"
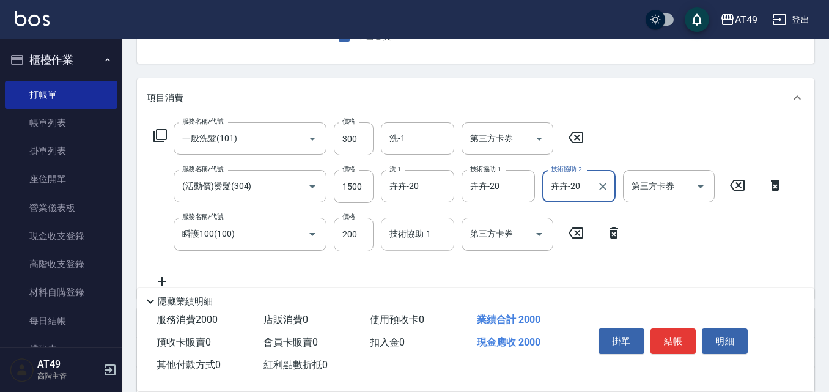
click at [394, 234] on div "技術協助-1 技術協助-1" at bounding box center [417, 234] width 73 height 32
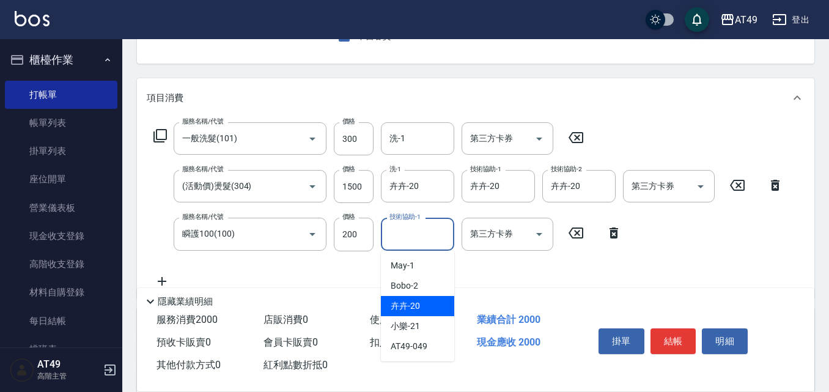
click at [433, 302] on div "卉卉 -20" at bounding box center [417, 306] width 73 height 20
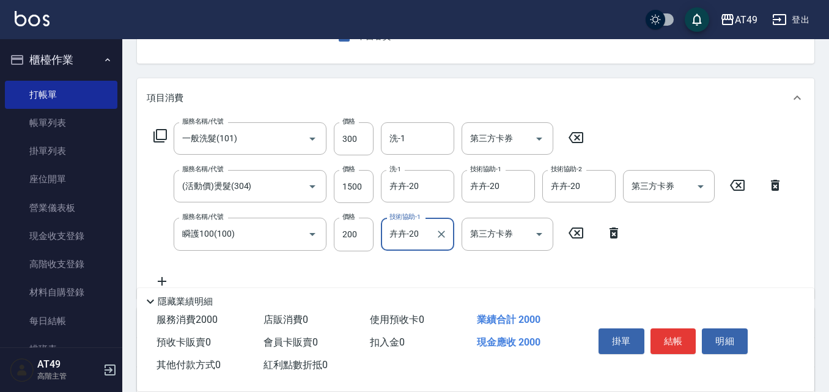
type input "卉卉-20"
click at [678, 333] on button "結帳" at bounding box center [674, 341] width 46 height 26
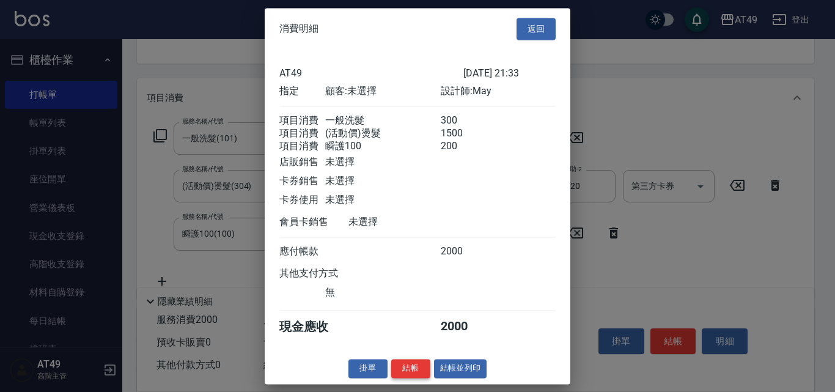
click at [401, 376] on button "結帳" at bounding box center [410, 368] width 39 height 19
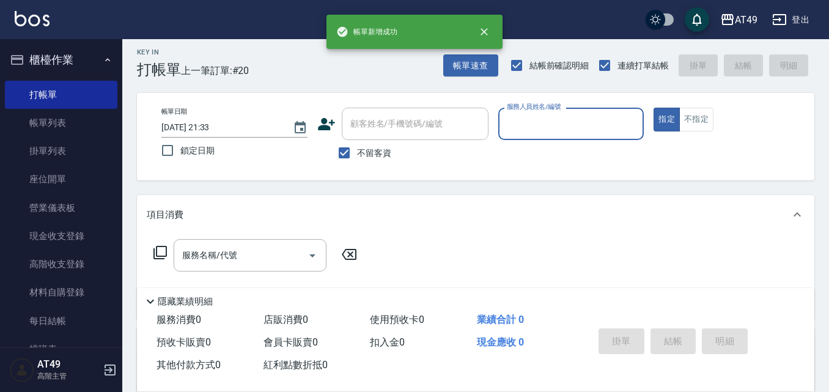
scroll to position [0, 0]
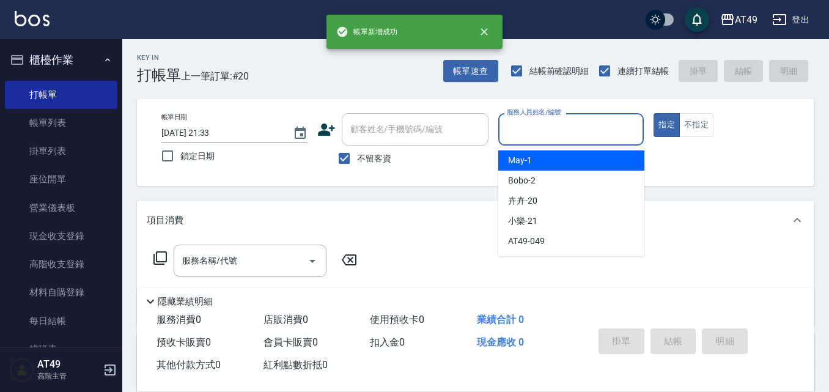
click at [519, 139] on input "服務人員姓名/編號" at bounding box center [571, 129] width 135 height 21
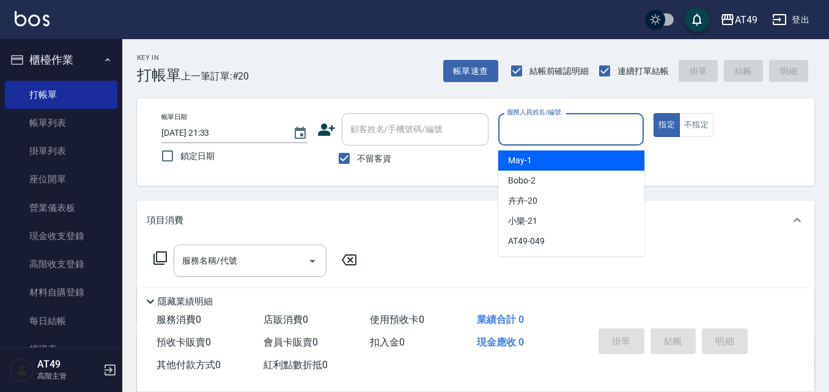
click at [528, 157] on span "May -1" at bounding box center [520, 160] width 24 height 13
type input "May-1"
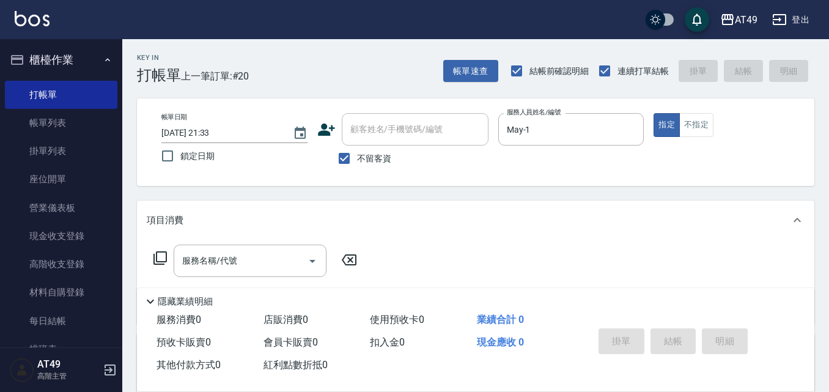
click at [160, 257] on icon at bounding box center [160, 258] width 15 height 15
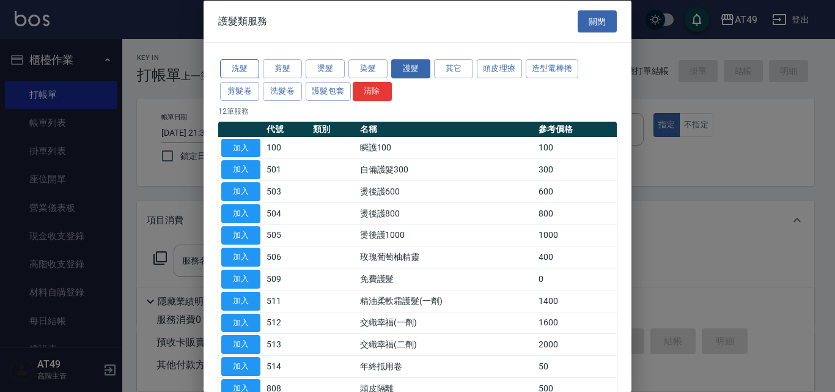
click at [234, 63] on button "洗髮" at bounding box center [239, 68] width 39 height 19
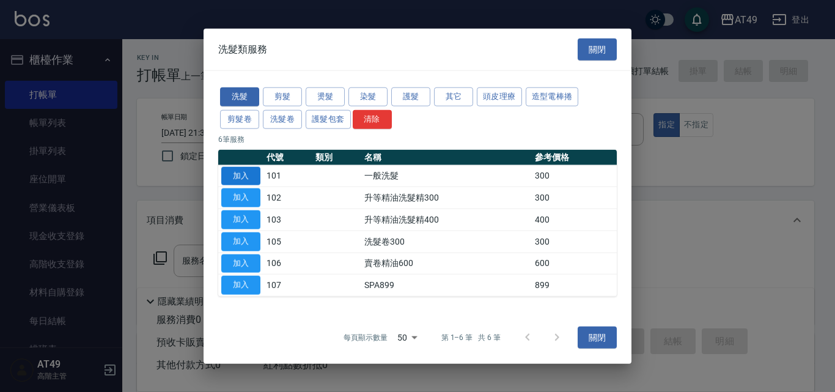
click at [240, 171] on button "加入" at bounding box center [240, 175] width 39 height 19
type input "一般洗髮(101)"
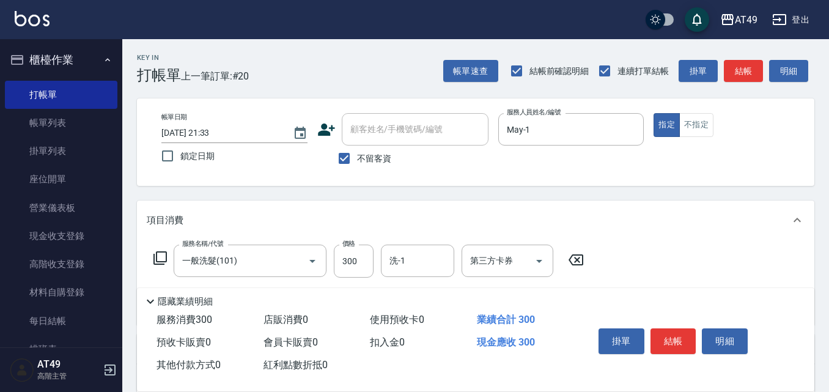
click at [161, 257] on icon at bounding box center [160, 258] width 15 height 15
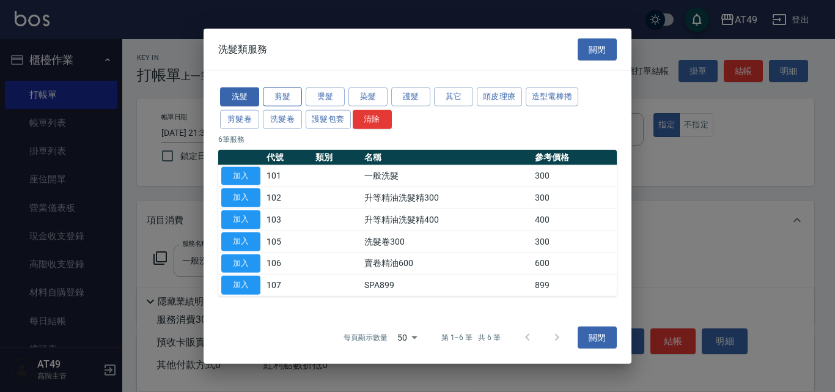
click at [284, 95] on button "剪髮" at bounding box center [282, 96] width 39 height 19
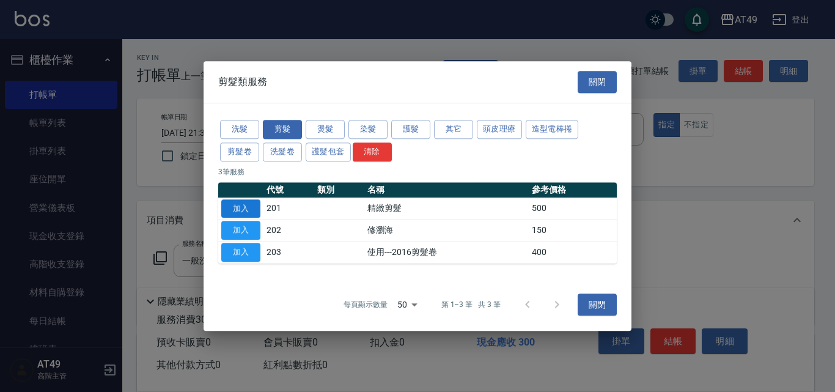
click at [243, 209] on button "加入" at bounding box center [240, 208] width 39 height 19
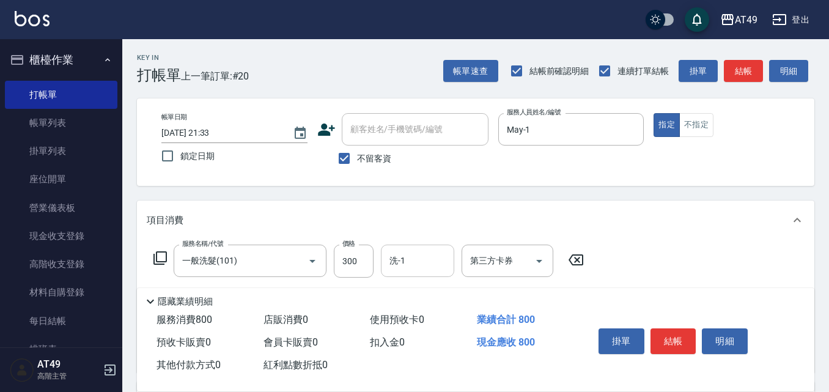
click at [406, 262] on input "洗-1" at bounding box center [418, 260] width 62 height 21
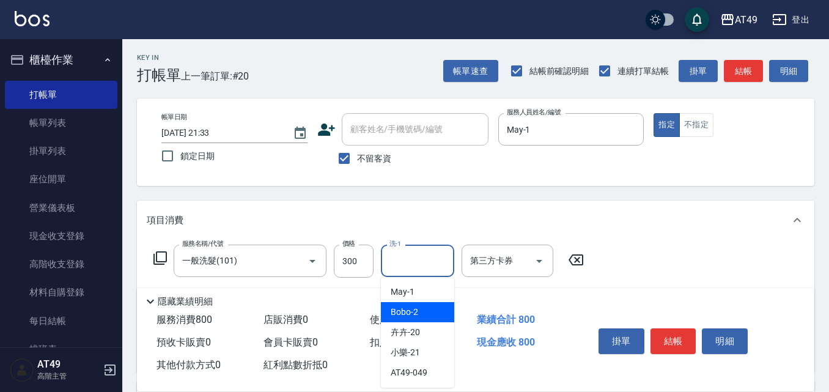
click at [440, 320] on div "Bobo -2" at bounding box center [417, 312] width 73 height 20
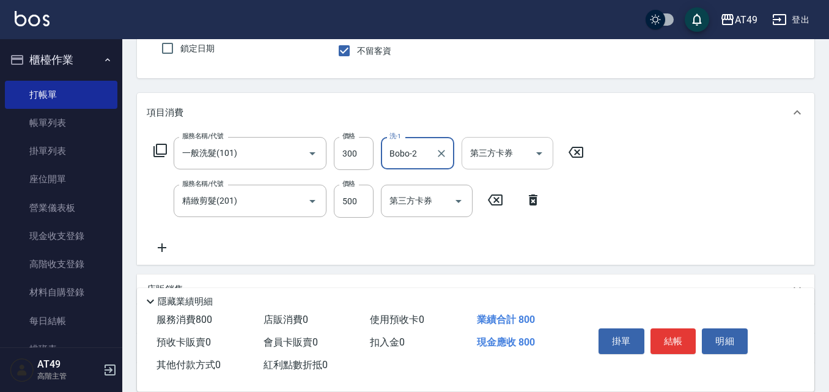
scroll to position [122, 0]
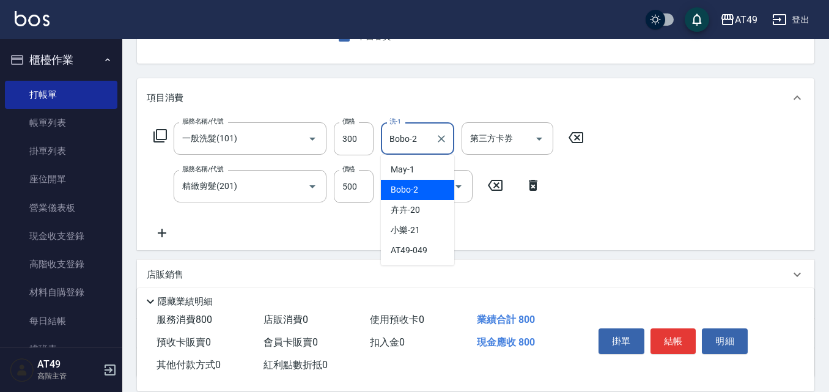
click at [408, 133] on input "Bobo-2" at bounding box center [409, 138] width 44 height 21
click at [425, 207] on div "卉卉 -20" at bounding box center [417, 210] width 73 height 20
type input "卉卉-20"
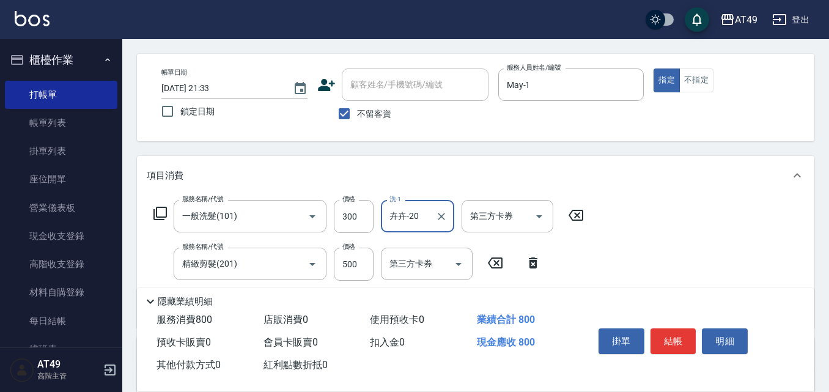
scroll to position [0, 0]
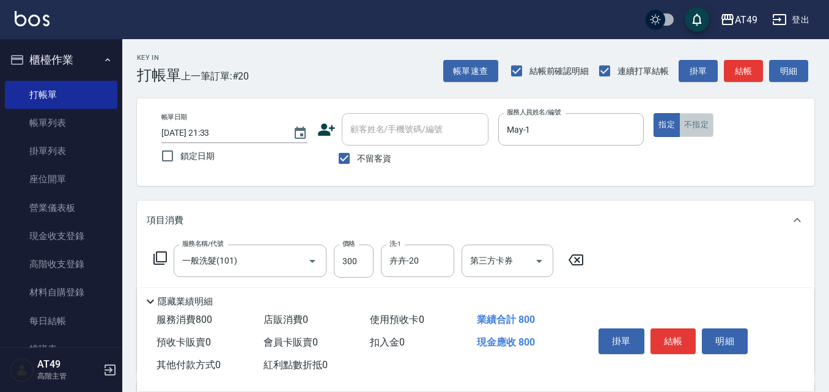
click at [701, 117] on button "不指定" at bounding box center [696, 125] width 34 height 24
click at [670, 345] on button "結帳" at bounding box center [674, 341] width 46 height 26
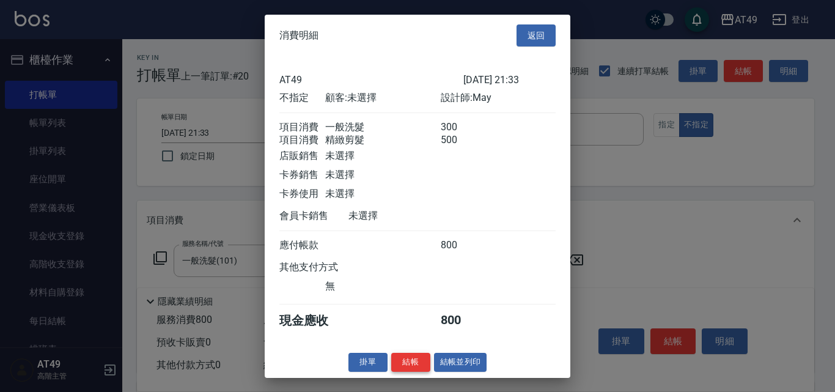
click at [414, 365] on button "結帳" at bounding box center [410, 362] width 39 height 19
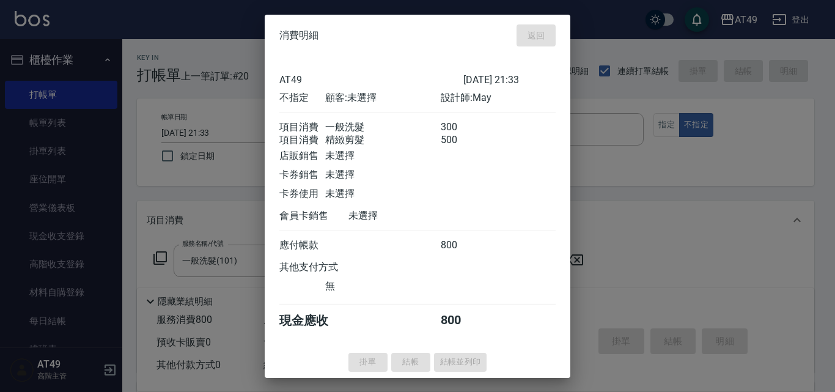
type input "[DATE] 21:35"
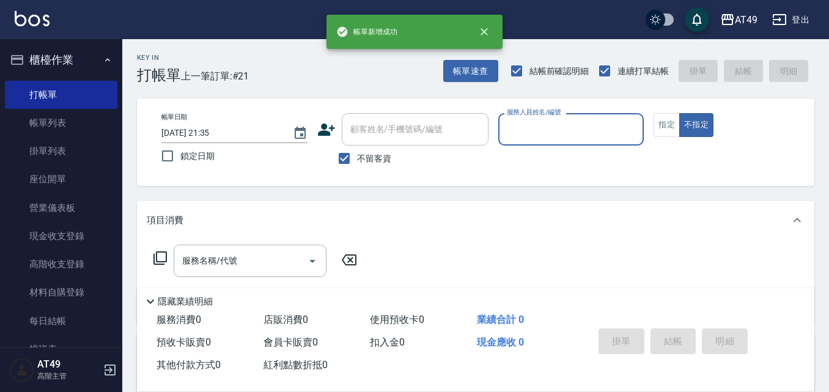
click at [544, 135] on input "服務人員姓名/編號" at bounding box center [571, 129] width 135 height 21
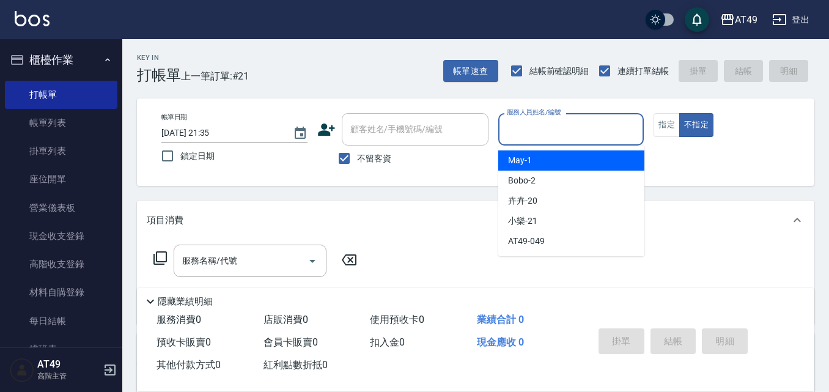
click at [555, 161] on div "May -1" at bounding box center [571, 160] width 146 height 20
type input "May-1"
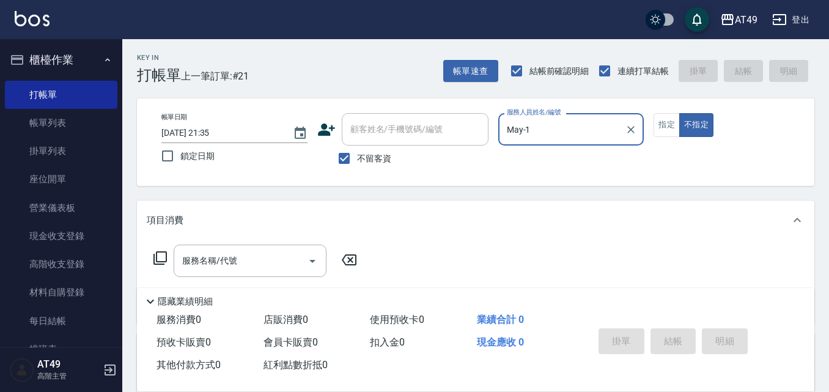
click at [160, 255] on icon at bounding box center [160, 258] width 15 height 15
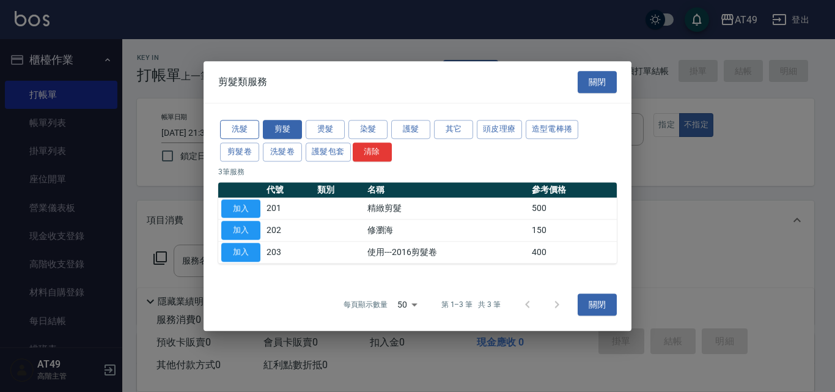
click at [247, 127] on button "洗髮" at bounding box center [239, 129] width 39 height 19
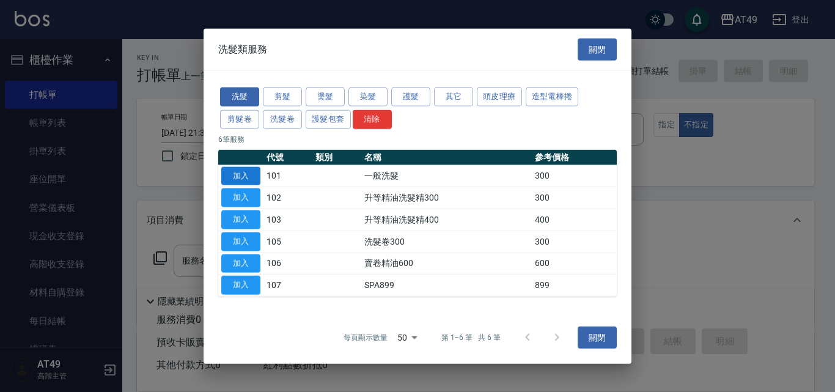
click at [250, 172] on button "加入" at bounding box center [240, 175] width 39 height 19
type input "一般洗髮(101)"
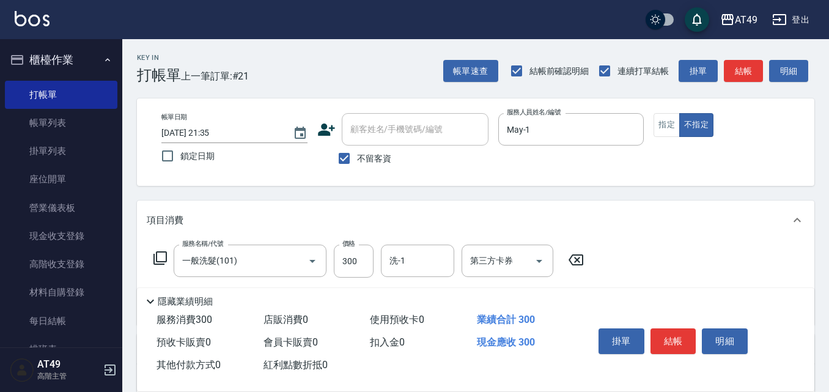
click at [161, 255] on icon at bounding box center [160, 258] width 15 height 15
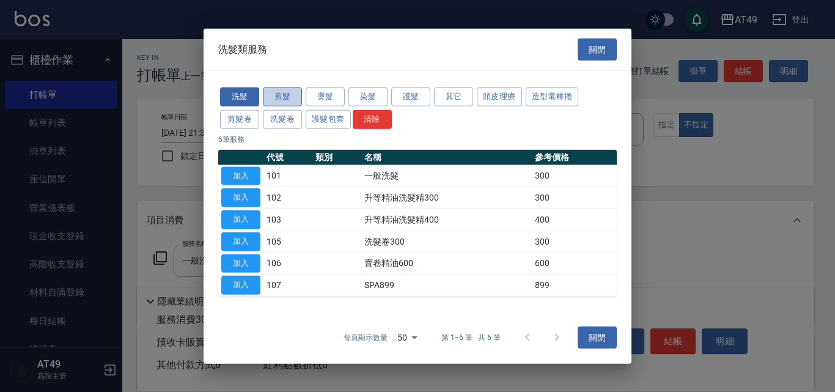
click at [295, 99] on button "剪髮" at bounding box center [282, 96] width 39 height 19
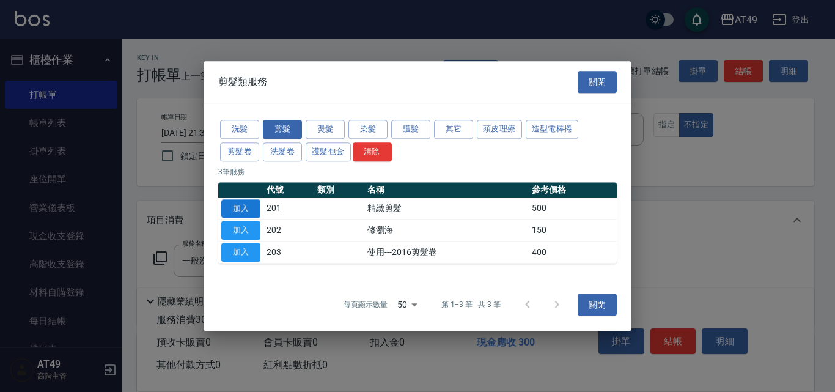
click at [244, 203] on button "加入" at bounding box center [240, 208] width 39 height 19
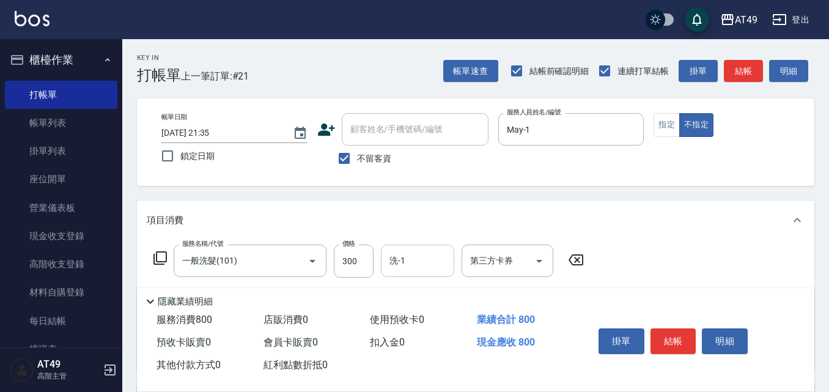
click at [430, 265] on input "洗-1" at bounding box center [418, 260] width 62 height 21
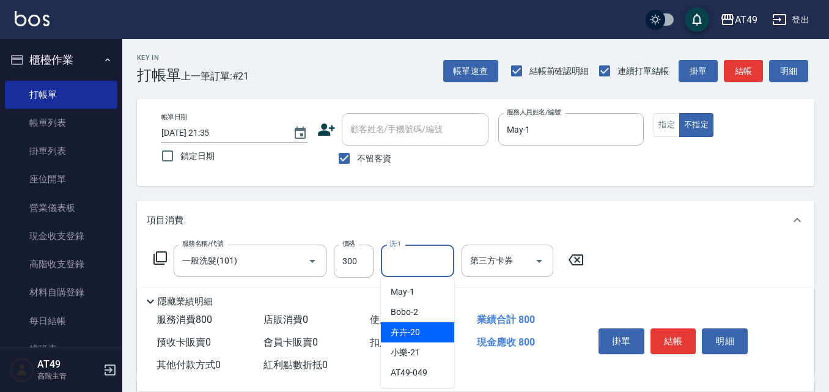
click at [429, 325] on div "卉卉 -20" at bounding box center [417, 332] width 73 height 20
type input "卉卉-20"
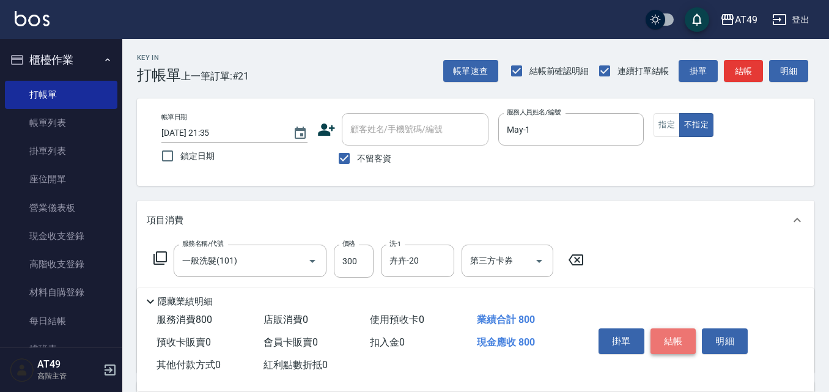
click at [677, 339] on button "結帳" at bounding box center [674, 341] width 46 height 26
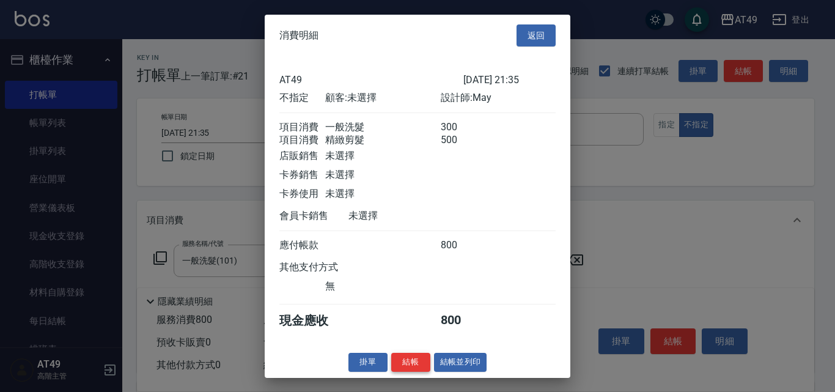
click at [413, 371] on button "結帳" at bounding box center [410, 362] width 39 height 19
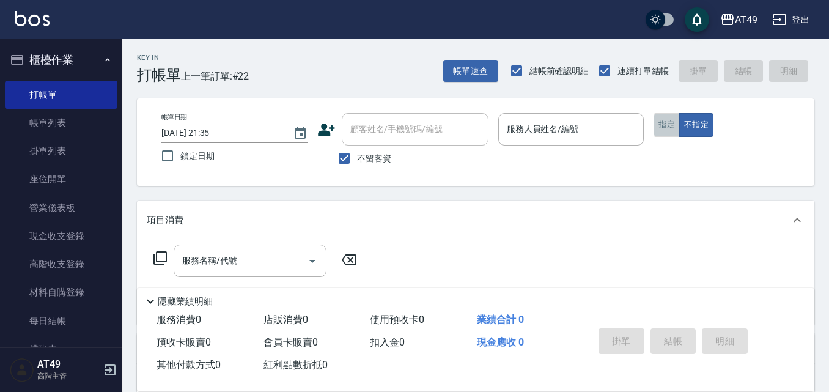
click at [671, 127] on button "指定" at bounding box center [667, 125] width 26 height 24
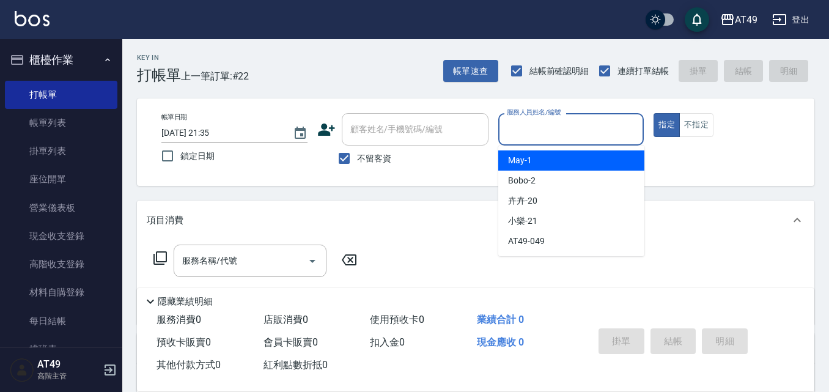
click at [560, 140] on input "服務人員姓名/編號" at bounding box center [571, 129] width 135 height 21
click at [555, 160] on div "May -1" at bounding box center [571, 160] width 146 height 20
type input "May-1"
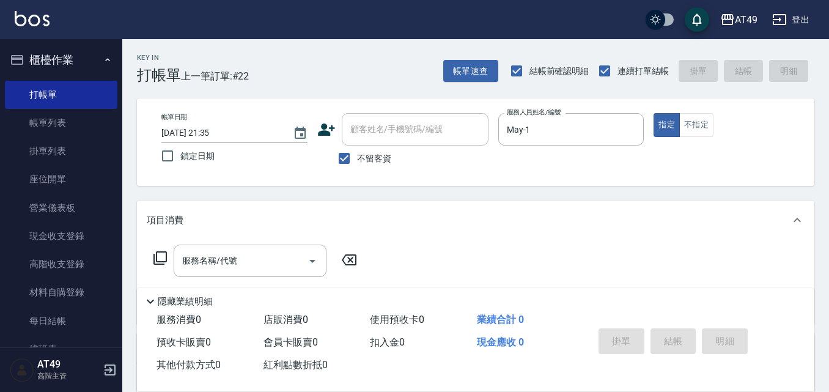
click at [158, 252] on icon at bounding box center [160, 257] width 13 height 13
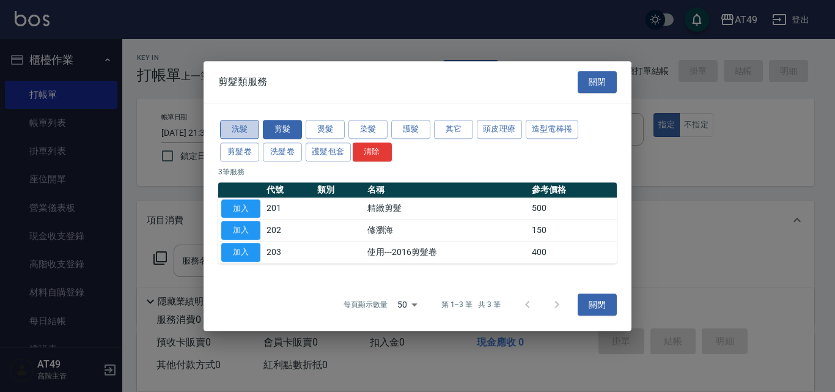
click at [256, 127] on button "洗髮" at bounding box center [239, 129] width 39 height 19
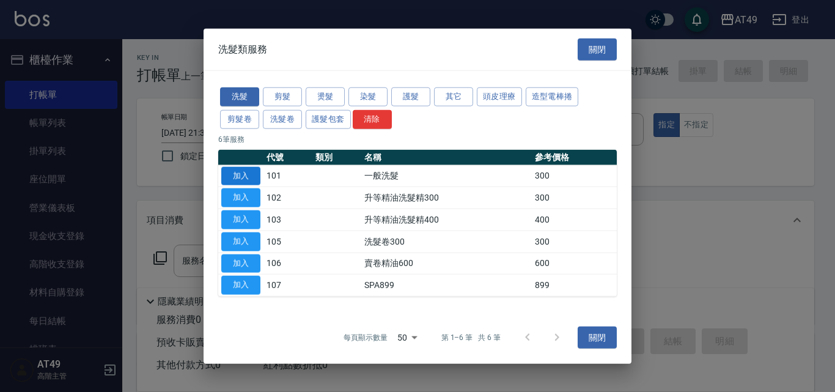
click at [235, 173] on button "加入" at bounding box center [240, 175] width 39 height 19
type input "一般洗髮(101)"
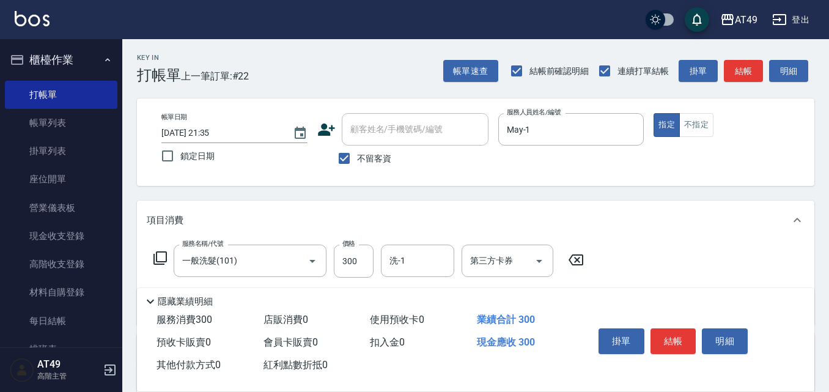
click at [160, 256] on icon at bounding box center [160, 258] width 15 height 15
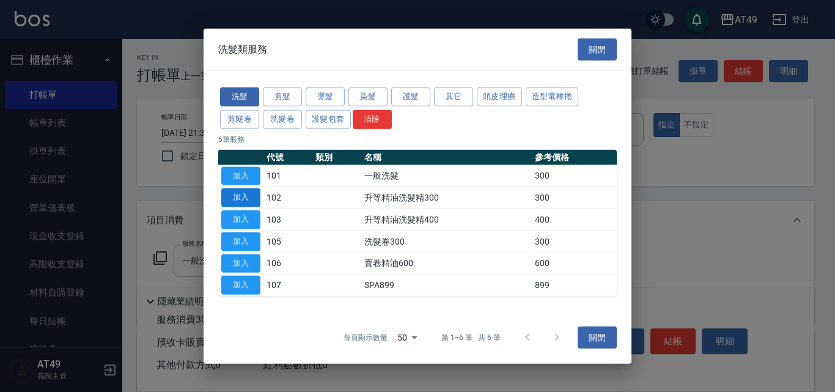
click at [251, 196] on button "加入" at bounding box center [240, 197] width 39 height 19
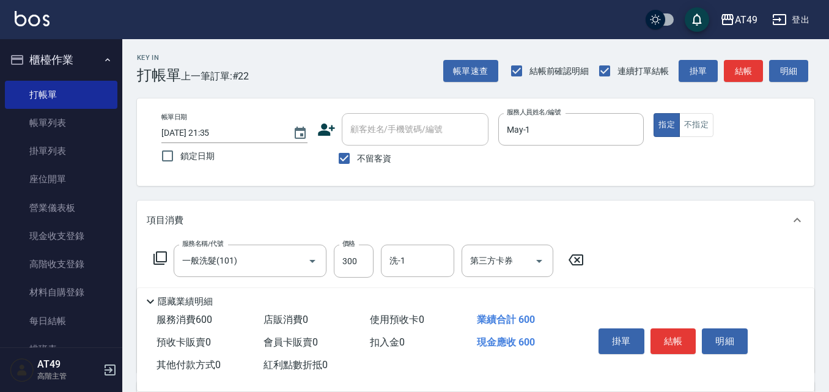
click at [168, 259] on div "服務名稱/代號 一般洗髮(101) 服務名稱/代號 價格 300 價格 洗-1 洗-1 第三方卡券 第三方卡券" at bounding box center [369, 261] width 445 height 33
click at [167, 256] on icon at bounding box center [160, 257] width 13 height 13
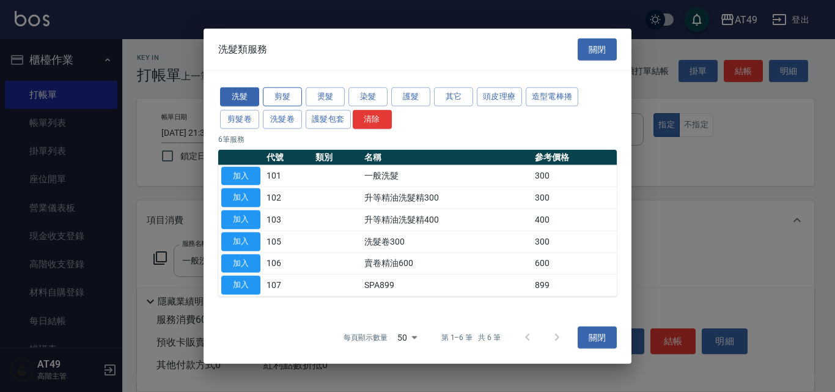
click at [286, 91] on button "剪髮" at bounding box center [282, 96] width 39 height 19
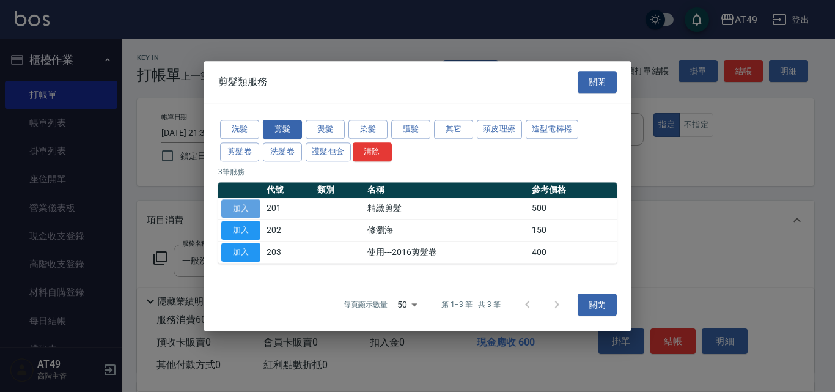
click at [252, 205] on button "加入" at bounding box center [240, 208] width 39 height 19
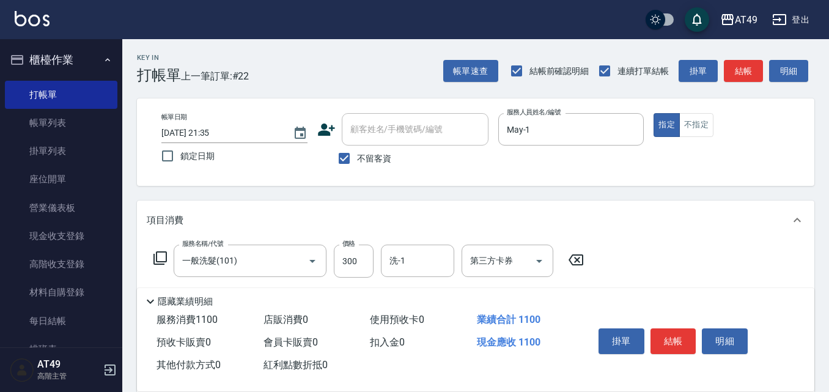
scroll to position [245, 0]
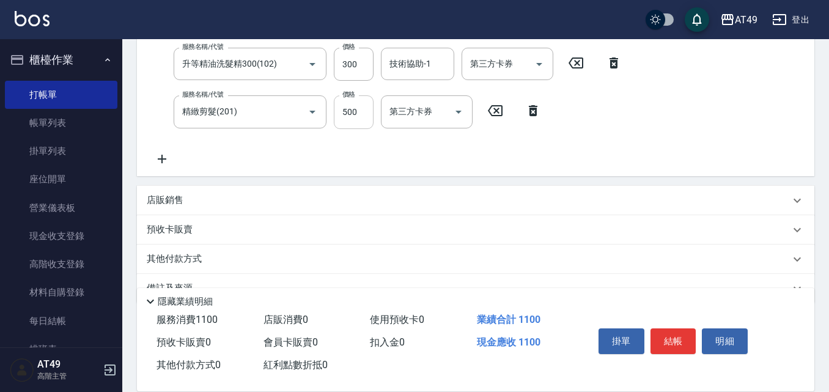
click at [352, 114] on input "500" at bounding box center [354, 111] width 40 height 33
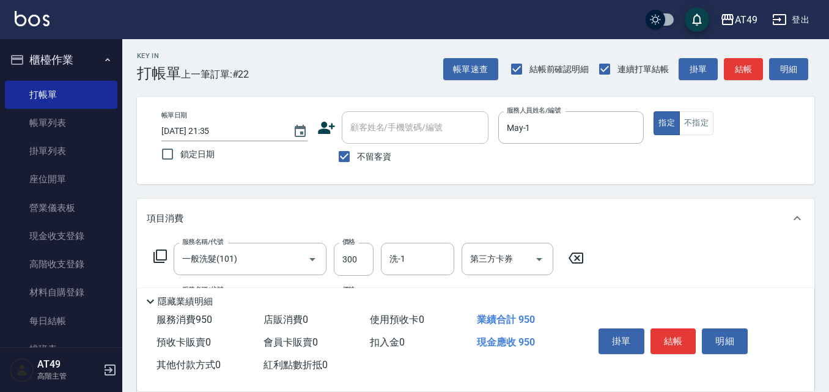
scroll to position [0, 0]
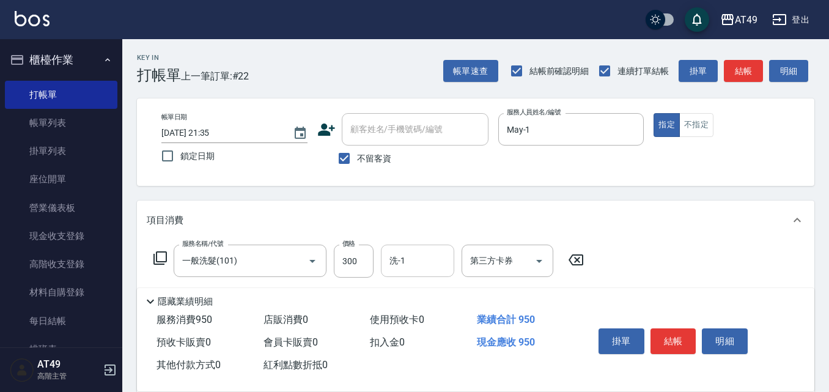
type input "350"
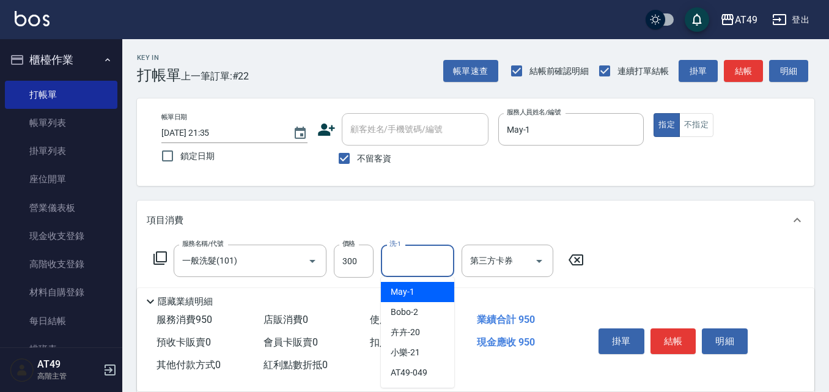
click at [417, 257] on input "洗-1" at bounding box center [418, 260] width 62 height 21
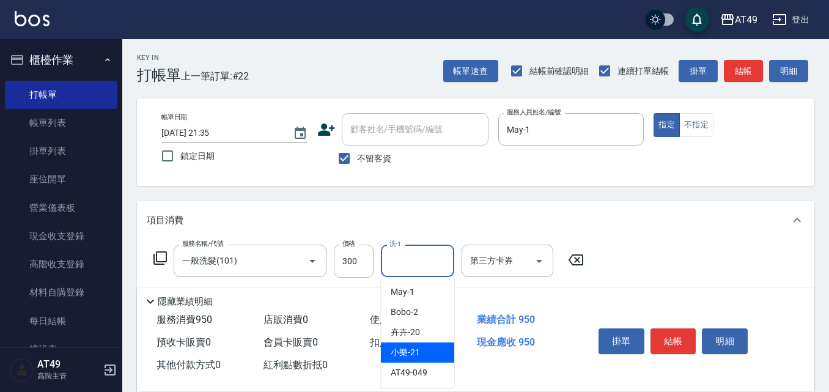
click at [427, 348] on div "小樂 -21" at bounding box center [417, 352] width 73 height 20
type input "小樂-21"
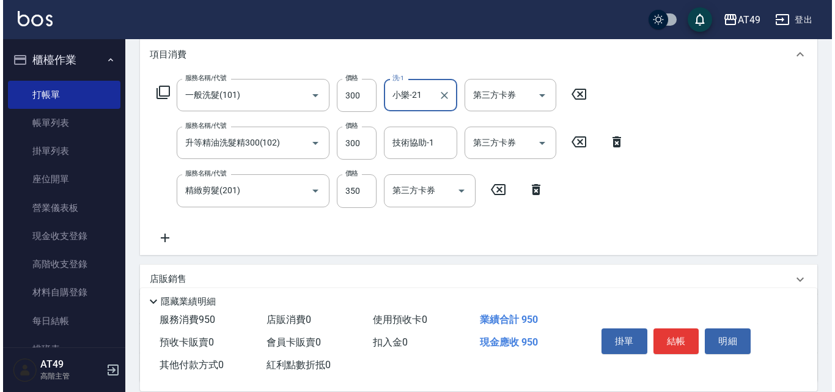
scroll to position [183, 0]
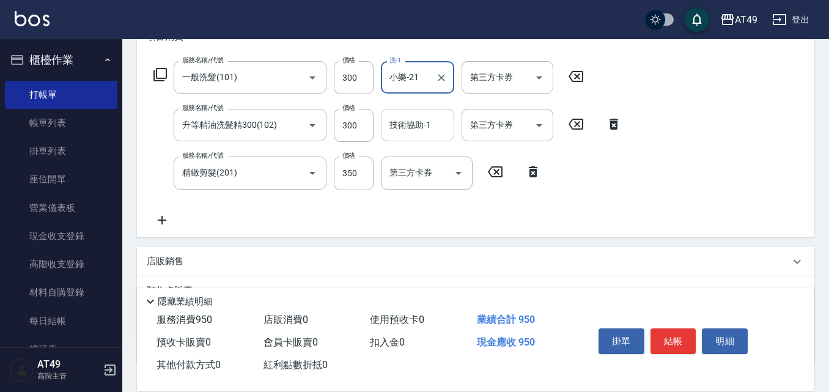
click at [408, 127] on div "技術協助-1 技術協助-1" at bounding box center [417, 125] width 73 height 32
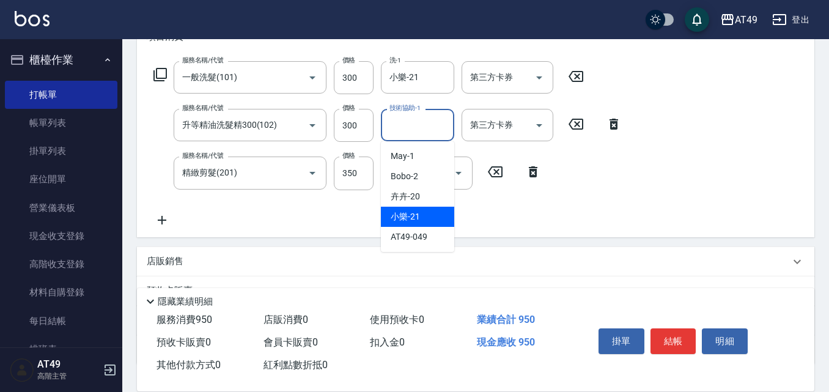
click at [424, 218] on div "小樂 -21" at bounding box center [417, 217] width 73 height 20
type input "小樂-21"
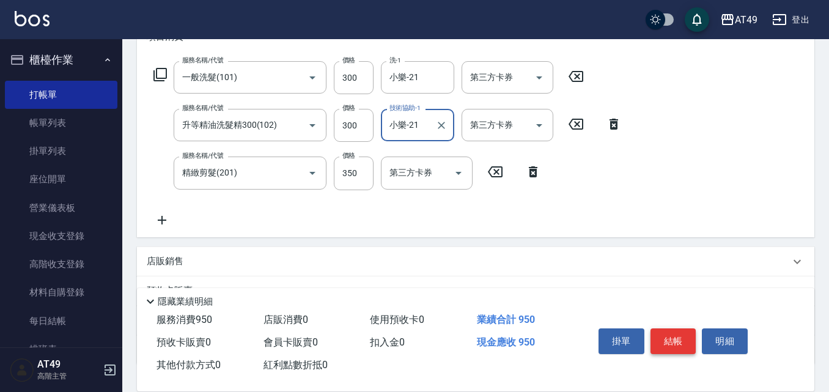
click at [664, 339] on button "結帳" at bounding box center [674, 341] width 46 height 26
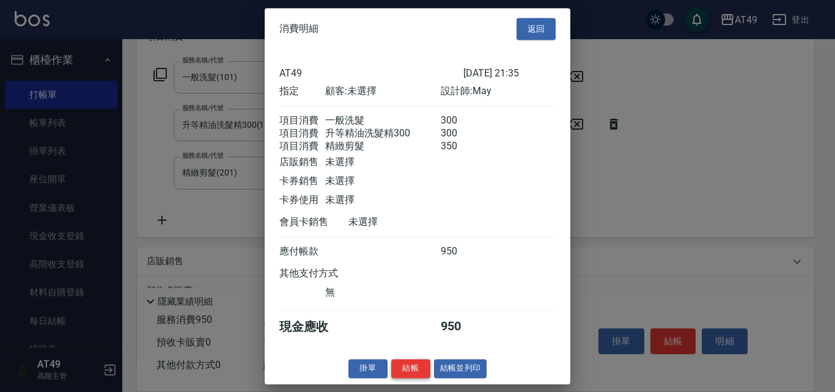
click at [422, 378] on button "結帳" at bounding box center [410, 368] width 39 height 19
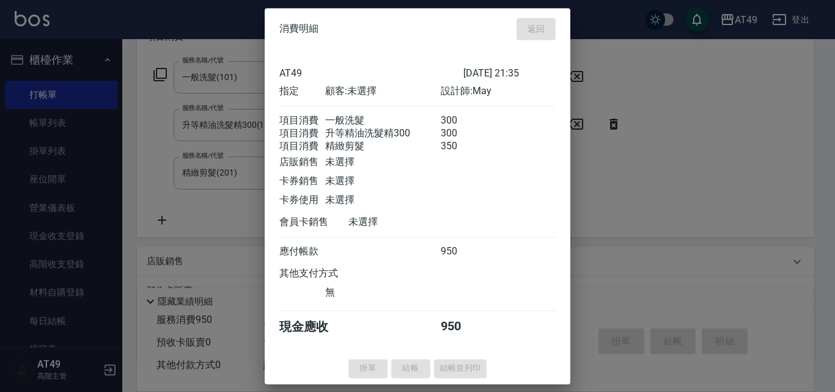
type input "[DATE] 21:36"
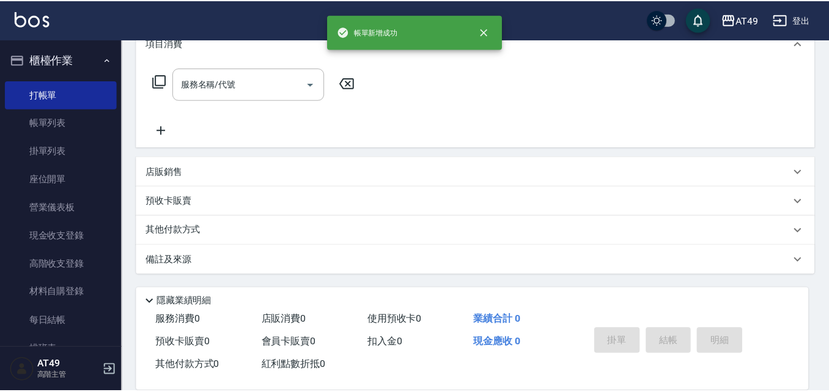
scroll to position [0, 0]
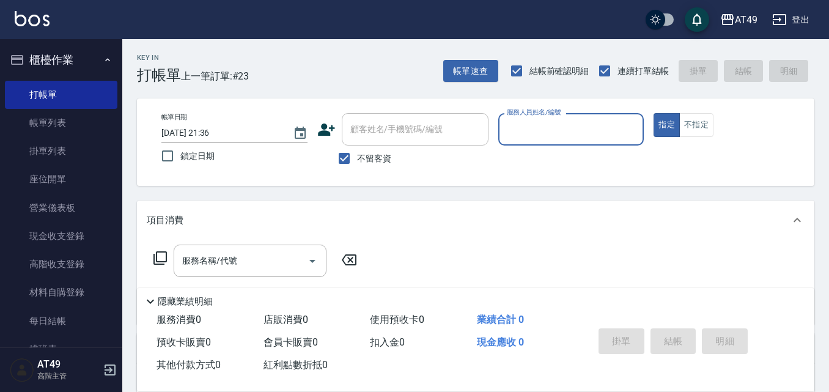
click at [525, 117] on div "服務人員姓名/編號" at bounding box center [571, 129] width 146 height 32
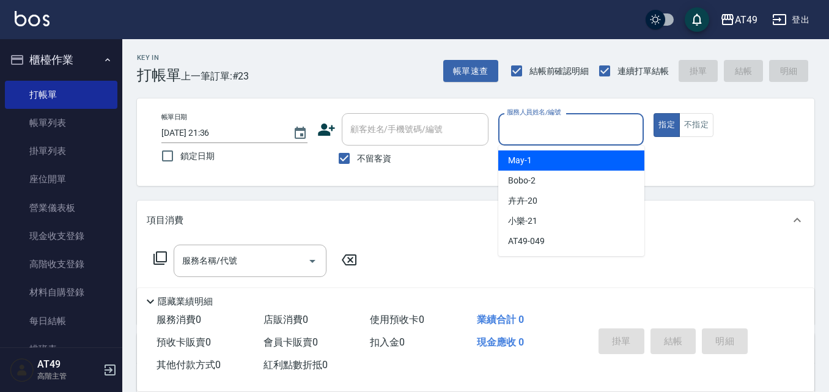
click at [544, 163] on div "May -1" at bounding box center [571, 160] width 146 height 20
type input "May-1"
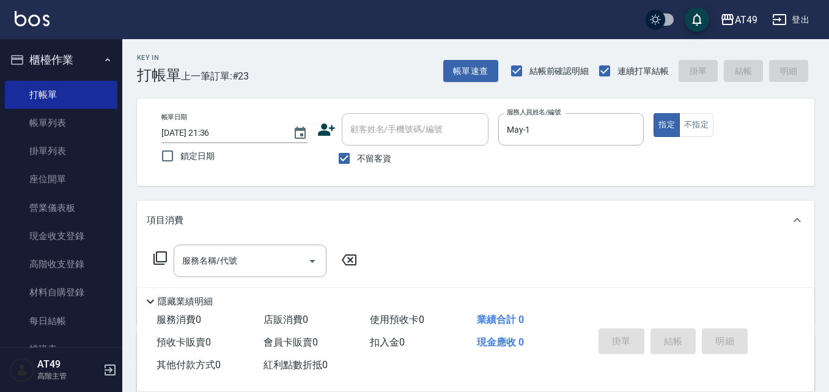
click at [163, 256] on icon at bounding box center [160, 258] width 15 height 15
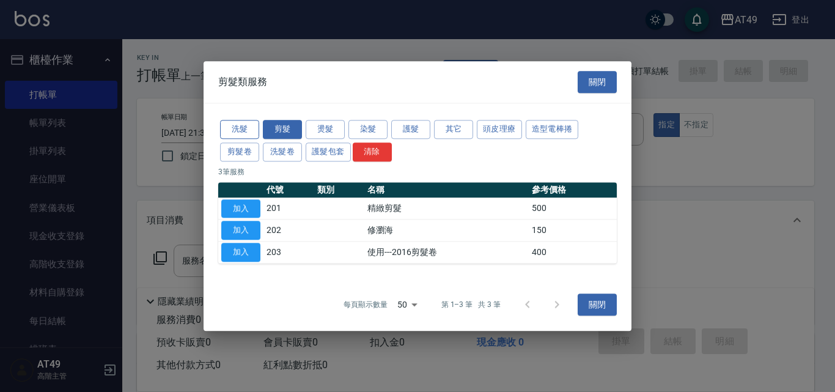
click at [254, 128] on button "洗髮" at bounding box center [239, 129] width 39 height 19
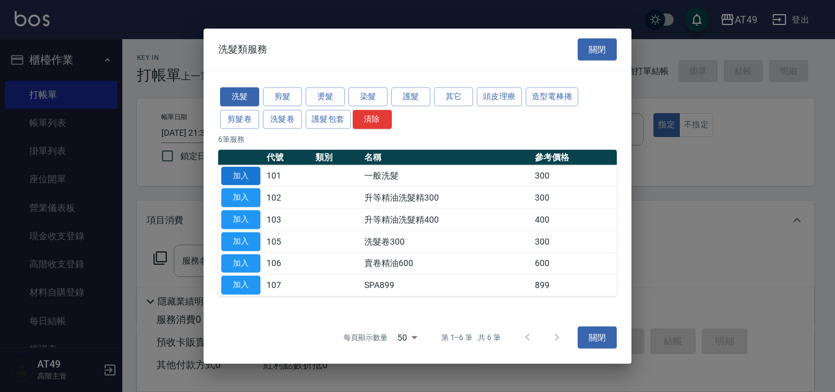
click at [246, 176] on button "加入" at bounding box center [240, 175] width 39 height 19
type input "一般洗髮(101)"
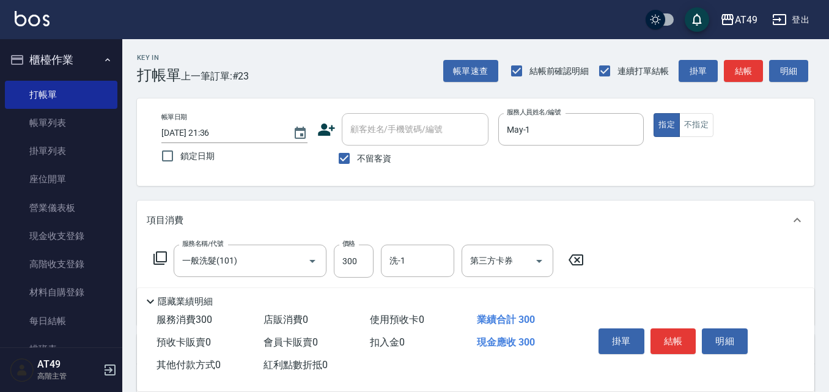
click at [159, 257] on icon at bounding box center [160, 258] width 15 height 15
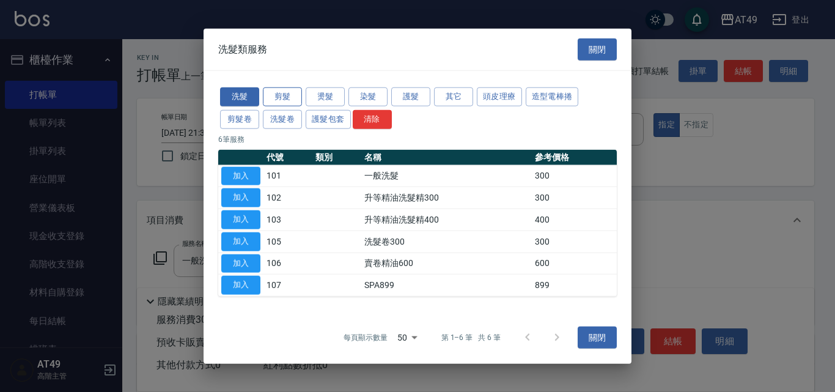
click at [281, 94] on button "剪髮" at bounding box center [282, 96] width 39 height 19
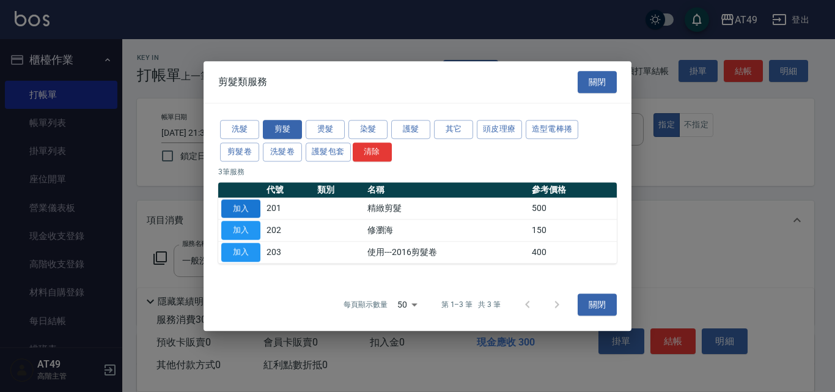
click at [243, 210] on button "加入" at bounding box center [240, 208] width 39 height 19
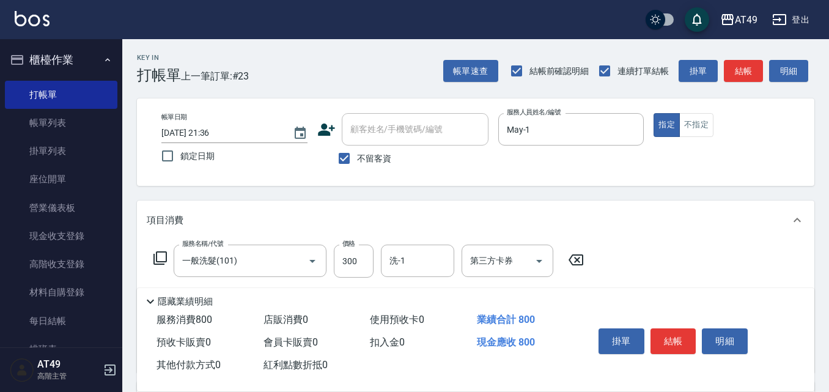
click at [158, 252] on icon at bounding box center [160, 257] width 13 height 13
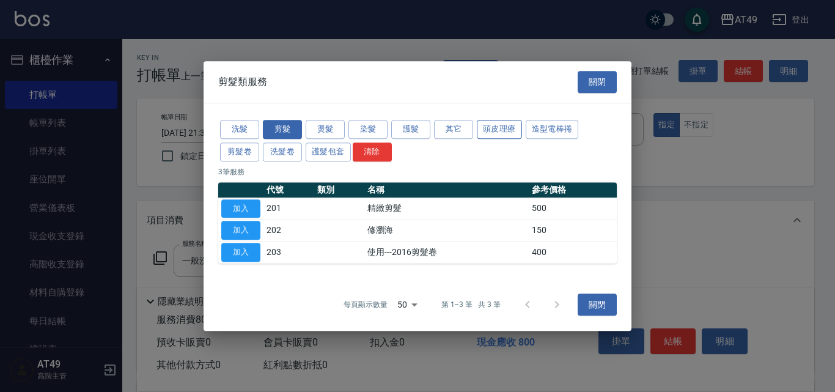
click at [489, 125] on button "頭皮理療" at bounding box center [499, 129] width 45 height 19
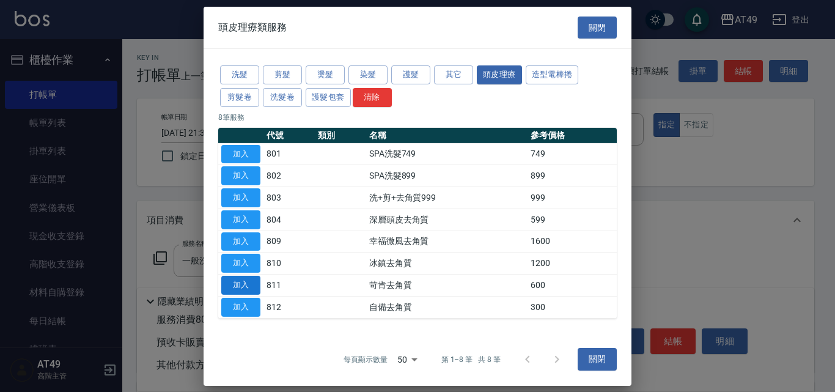
click at [254, 281] on button "加入" at bounding box center [240, 285] width 39 height 19
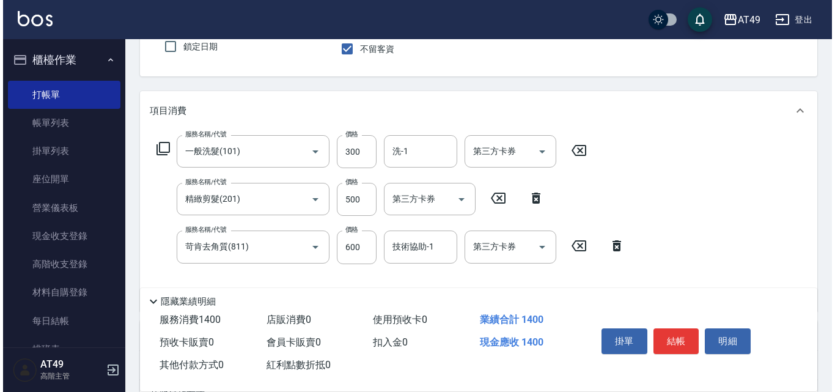
scroll to position [122, 0]
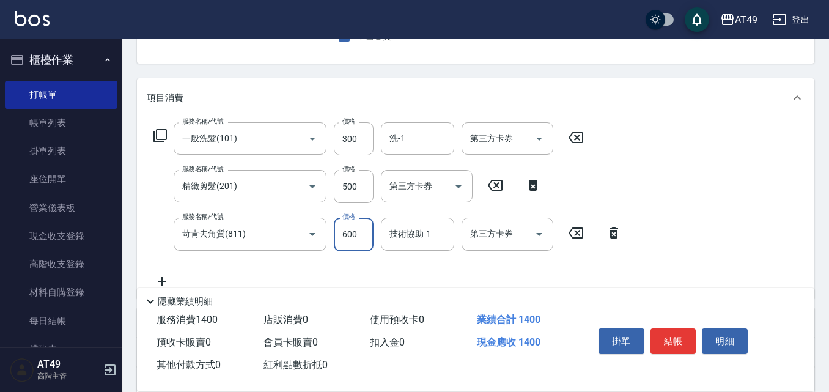
click at [350, 234] on input "600" at bounding box center [354, 234] width 40 height 33
type input "400"
click at [411, 143] on input "洗-1" at bounding box center [418, 138] width 62 height 21
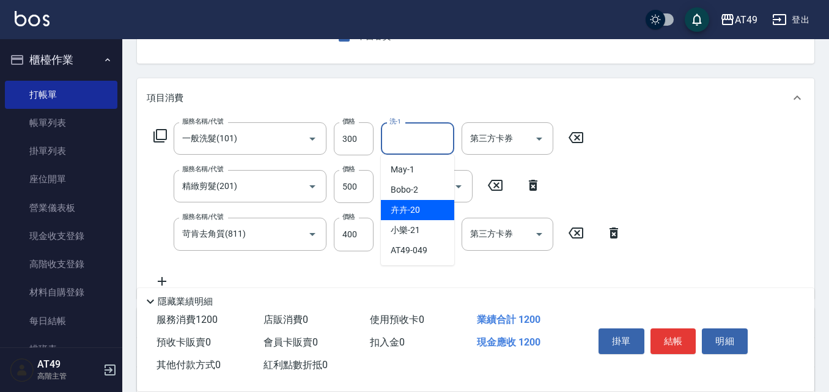
click at [427, 207] on div "卉卉 -20" at bounding box center [417, 210] width 73 height 20
type input "卉卉-20"
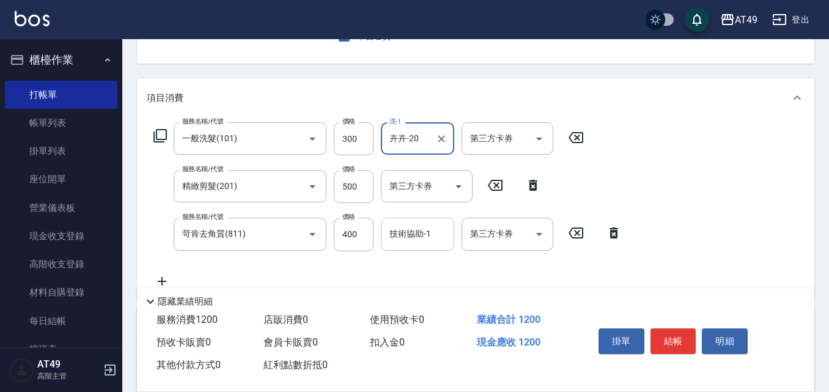
click at [396, 236] on input "技術協助-1" at bounding box center [418, 233] width 62 height 21
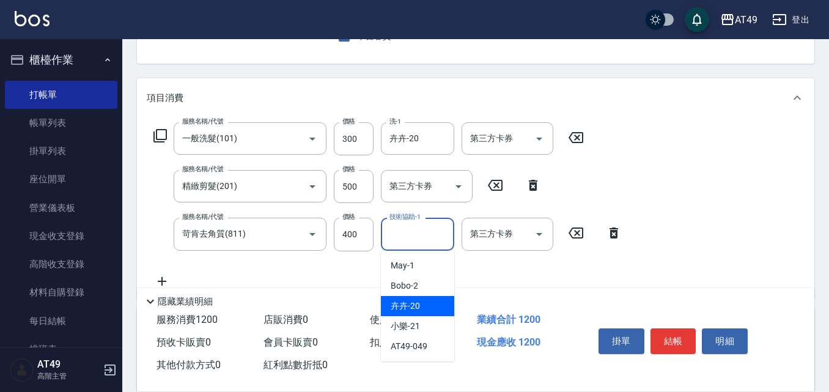
click at [418, 306] on span "卉卉 -20" at bounding box center [405, 306] width 29 height 13
type input "卉卉-20"
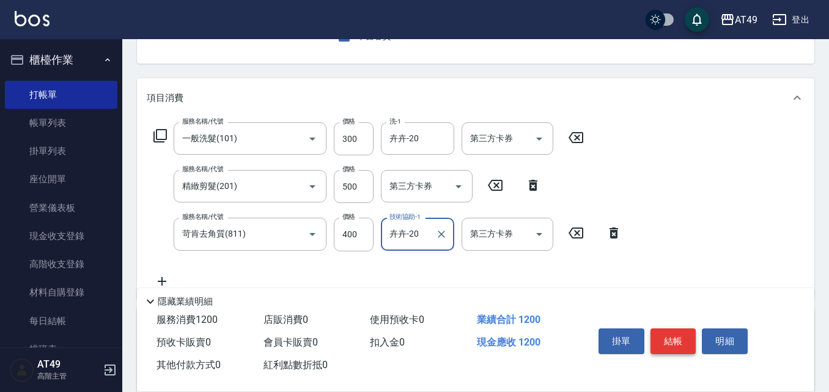
click at [667, 342] on button "結帳" at bounding box center [674, 341] width 46 height 26
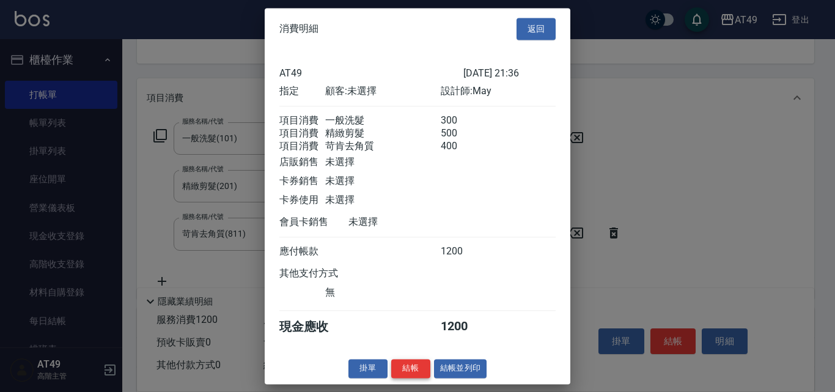
click at [412, 378] on button "結帳" at bounding box center [410, 368] width 39 height 19
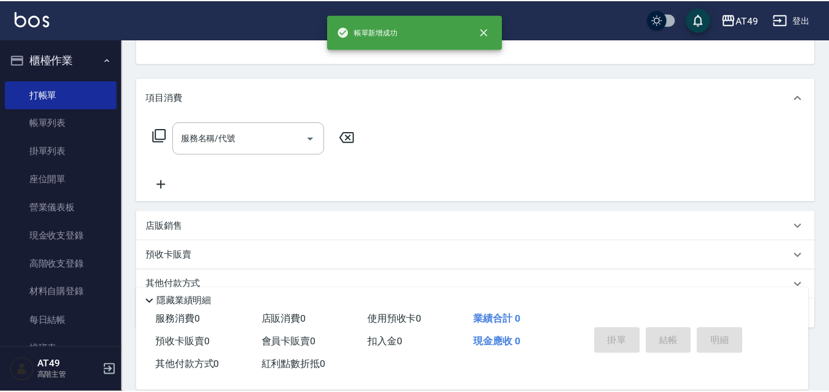
scroll to position [119, 0]
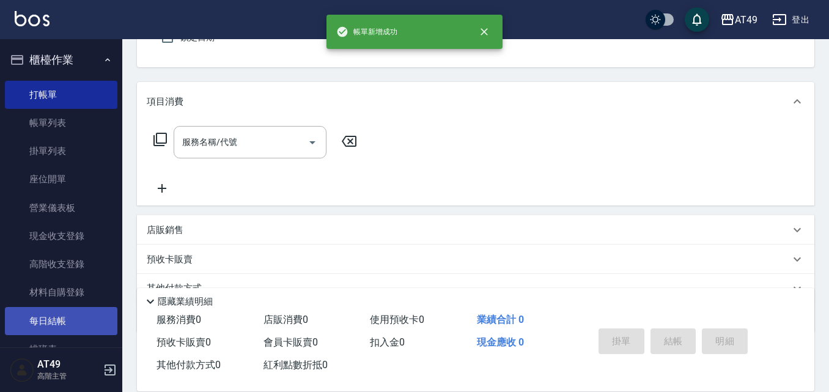
click at [90, 314] on link "每日結帳" at bounding box center [61, 321] width 113 height 28
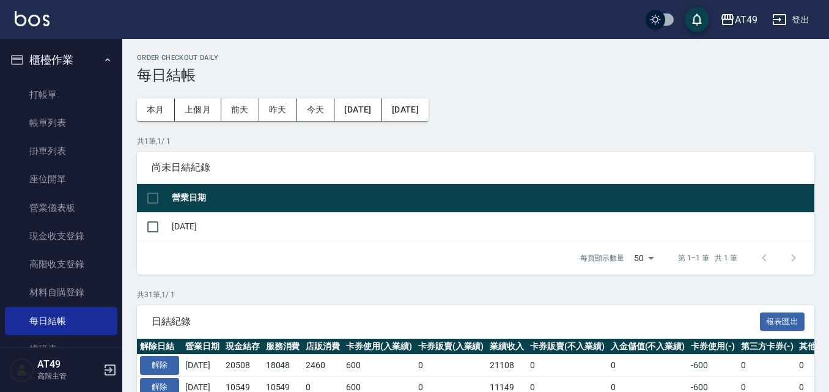
click at [166, 225] on td at bounding box center [153, 226] width 32 height 29
click at [153, 223] on input "checkbox" at bounding box center [153, 227] width 26 height 26
checkbox input "true"
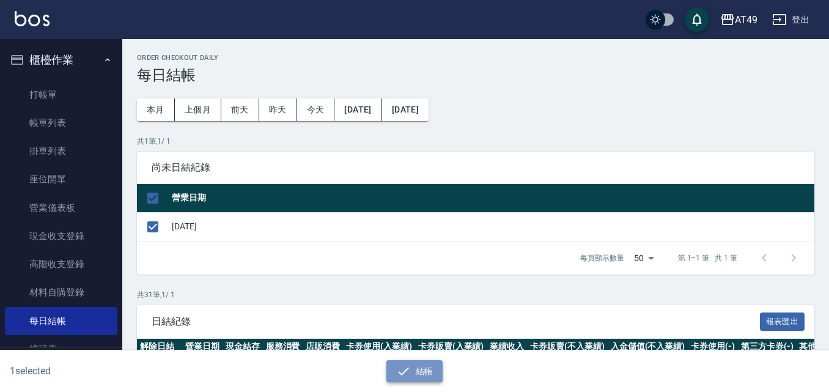
click at [396, 365] on icon "button" at bounding box center [403, 371] width 15 height 15
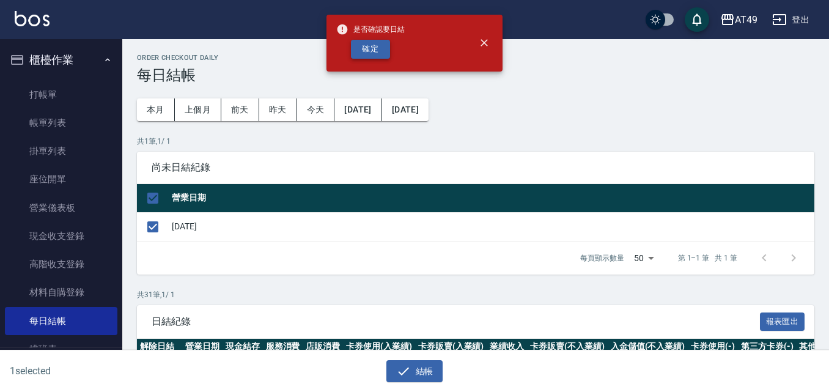
click at [372, 44] on button "確定" at bounding box center [370, 49] width 39 height 19
checkbox input "false"
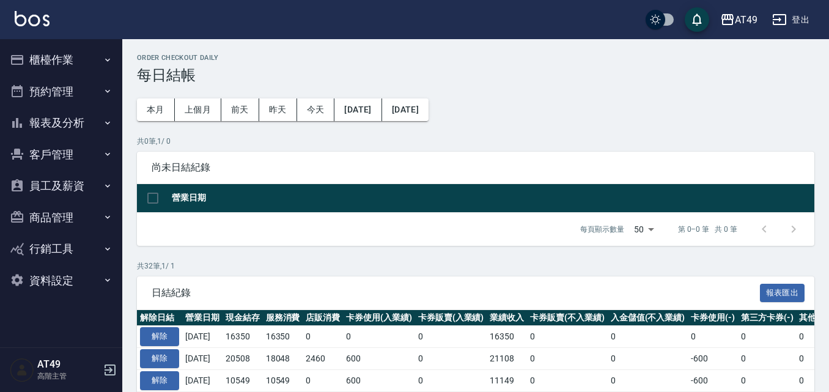
click at [71, 60] on button "櫃檯作業" at bounding box center [61, 60] width 113 height 32
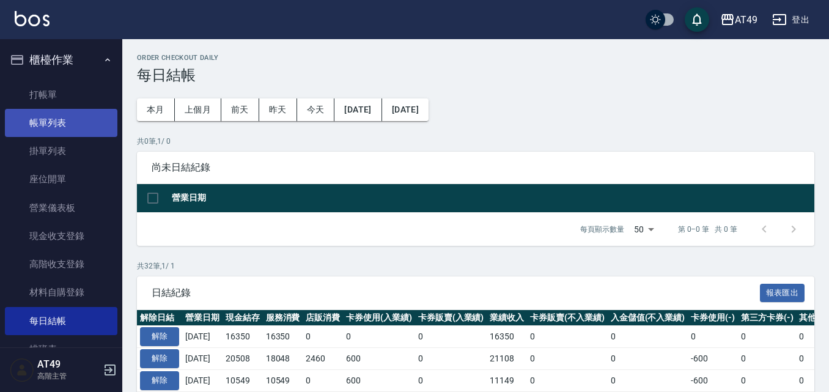
click at [62, 127] on link "帳單列表" at bounding box center [61, 123] width 113 height 28
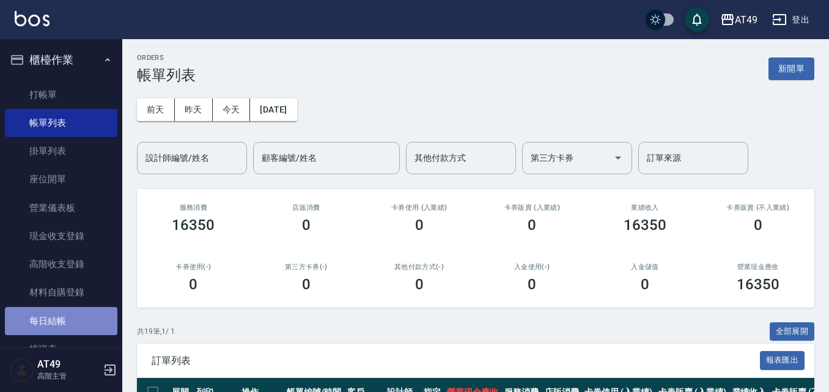
click at [93, 311] on link "每日結帳" at bounding box center [61, 321] width 113 height 28
